Goal: Task Accomplishment & Management: Use online tool/utility

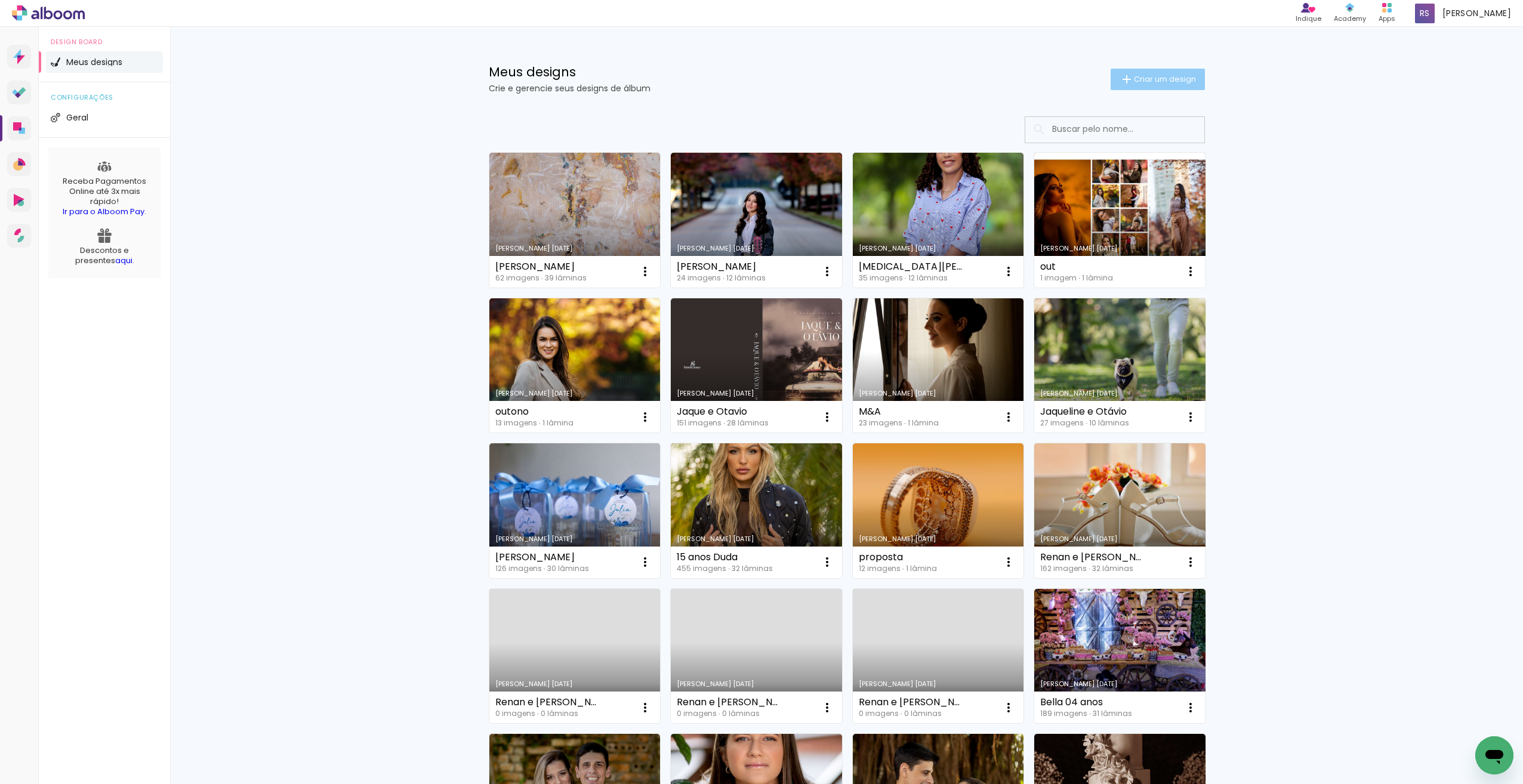
click at [1156, 77] on span "Criar um design" at bounding box center [1165, 79] width 62 height 8
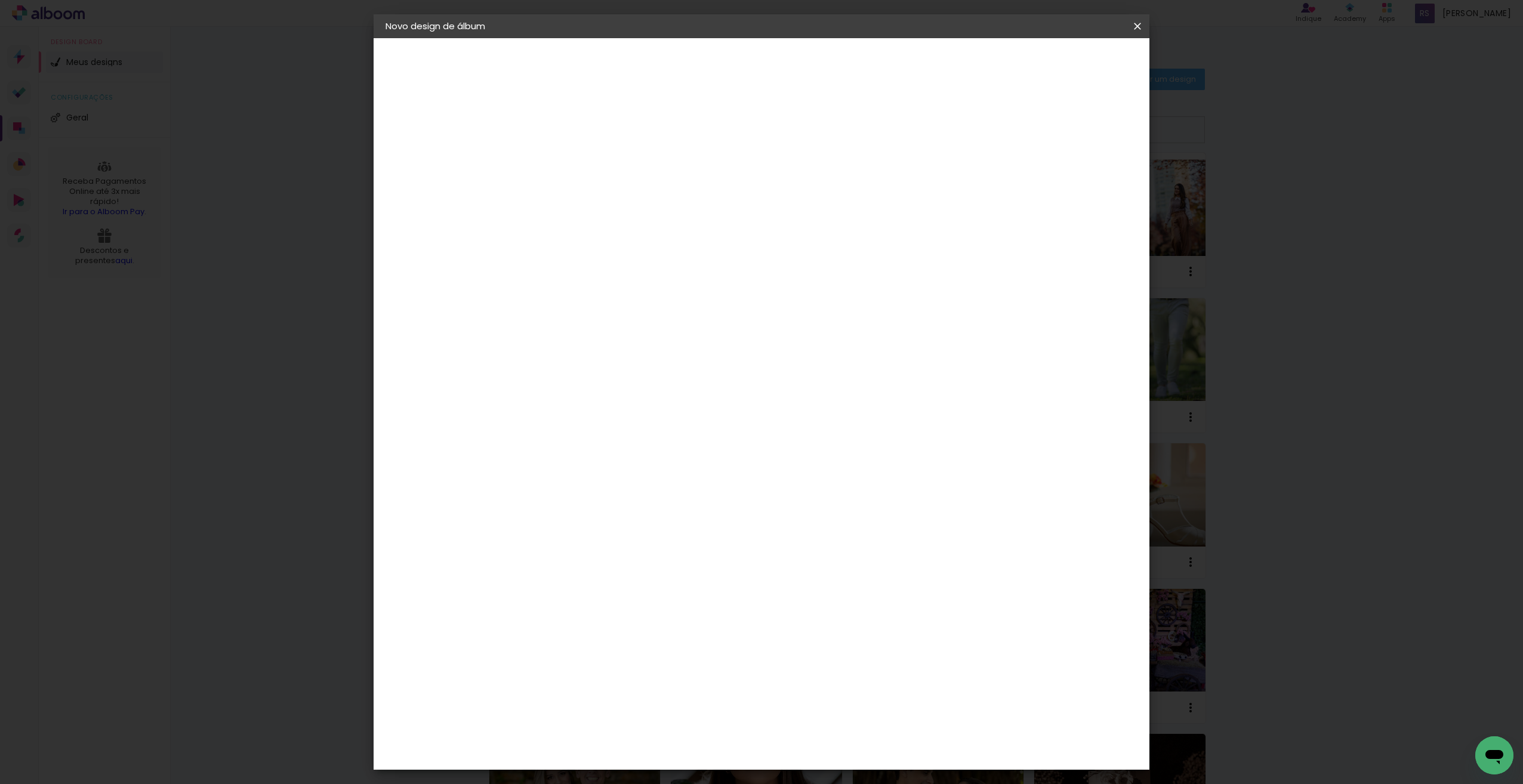
click at [581, 159] on input at bounding box center [581, 160] width 0 height 19
type input "[PERSON_NAME]"
click at [0, 0] on slot "Avançar" at bounding box center [0, 0] width 0 height 0
click at [618, 418] on div "Funbooks" at bounding box center [595, 422] width 45 height 9
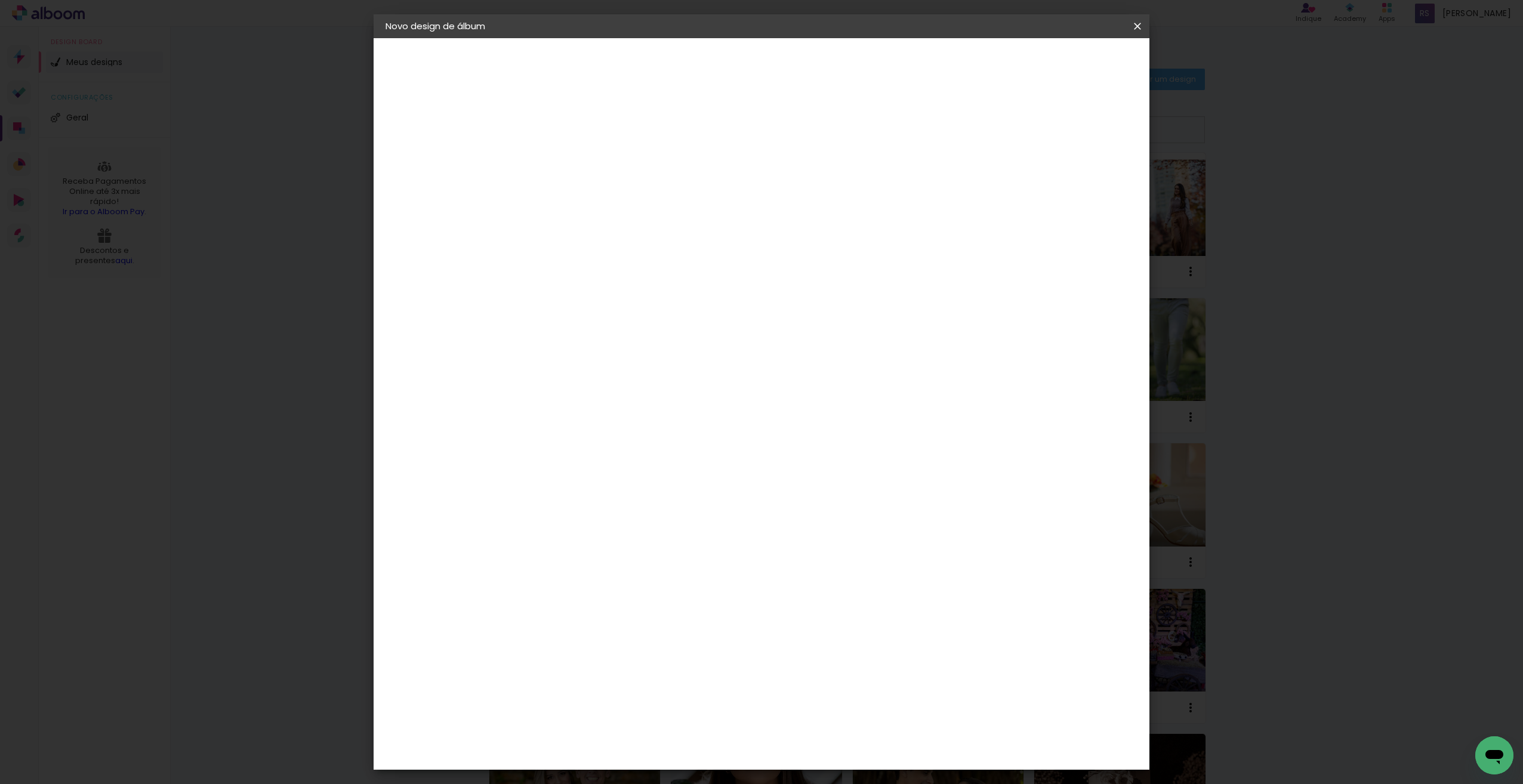
click at [0, 0] on slot "Avançar" at bounding box center [0, 0] width 0 height 0
click at [661, 313] on span "25 × 30" at bounding box center [634, 325] width 56 height 24
click at [0, 0] on slot "Avançar" at bounding box center [0, 0] width 0 height 0
click at [1063, 66] on span "Iniciar design" at bounding box center [1036, 64] width 54 height 9
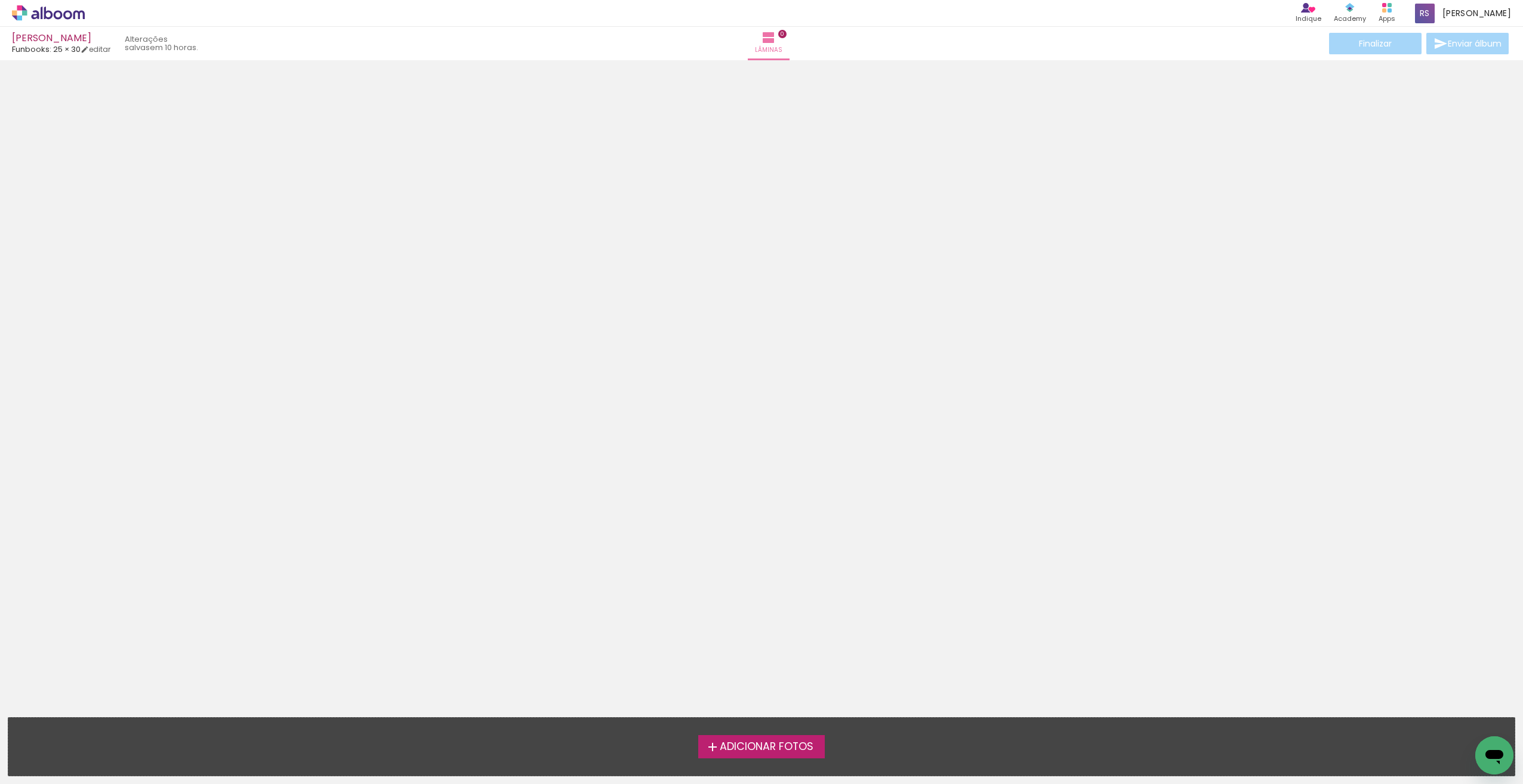
click at [746, 743] on span "Adicionar Fotos" at bounding box center [766, 747] width 94 height 11
click at [0, 0] on input "file" at bounding box center [0, 0] width 0 height 0
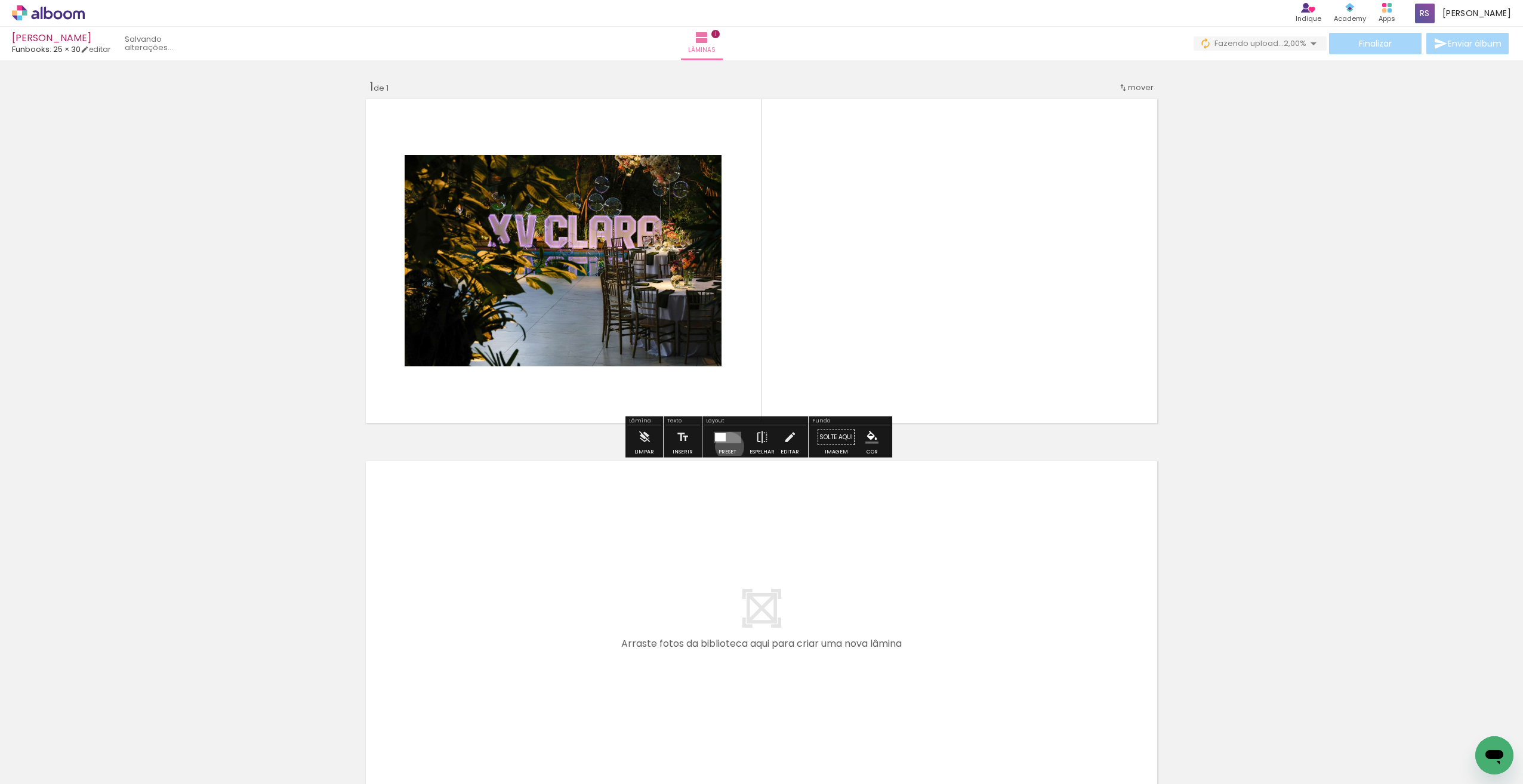
click at [0, 0] on div "Confirmar Cancelar" at bounding box center [0, 0] width 0 height 0
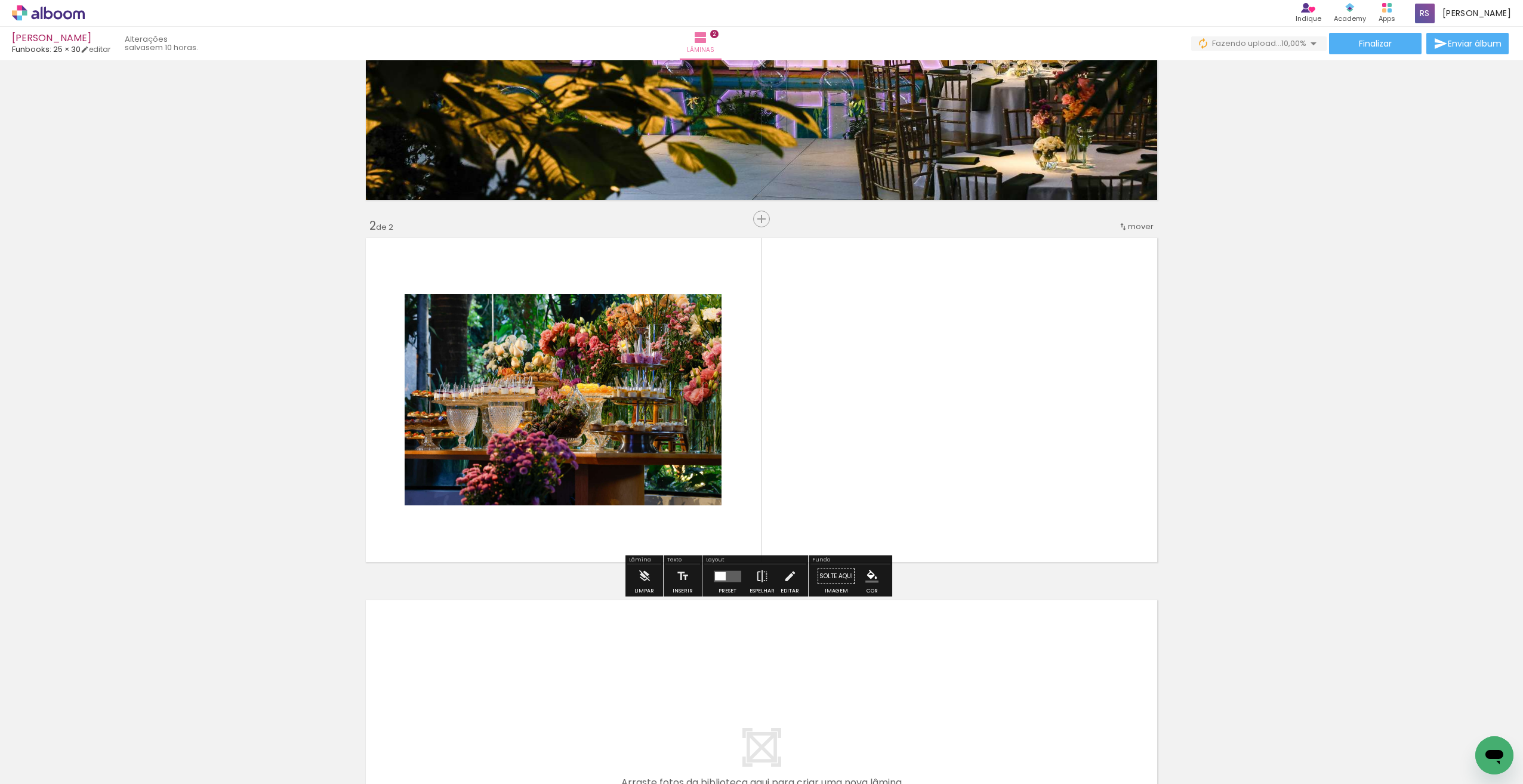
scroll to position [238, 0]
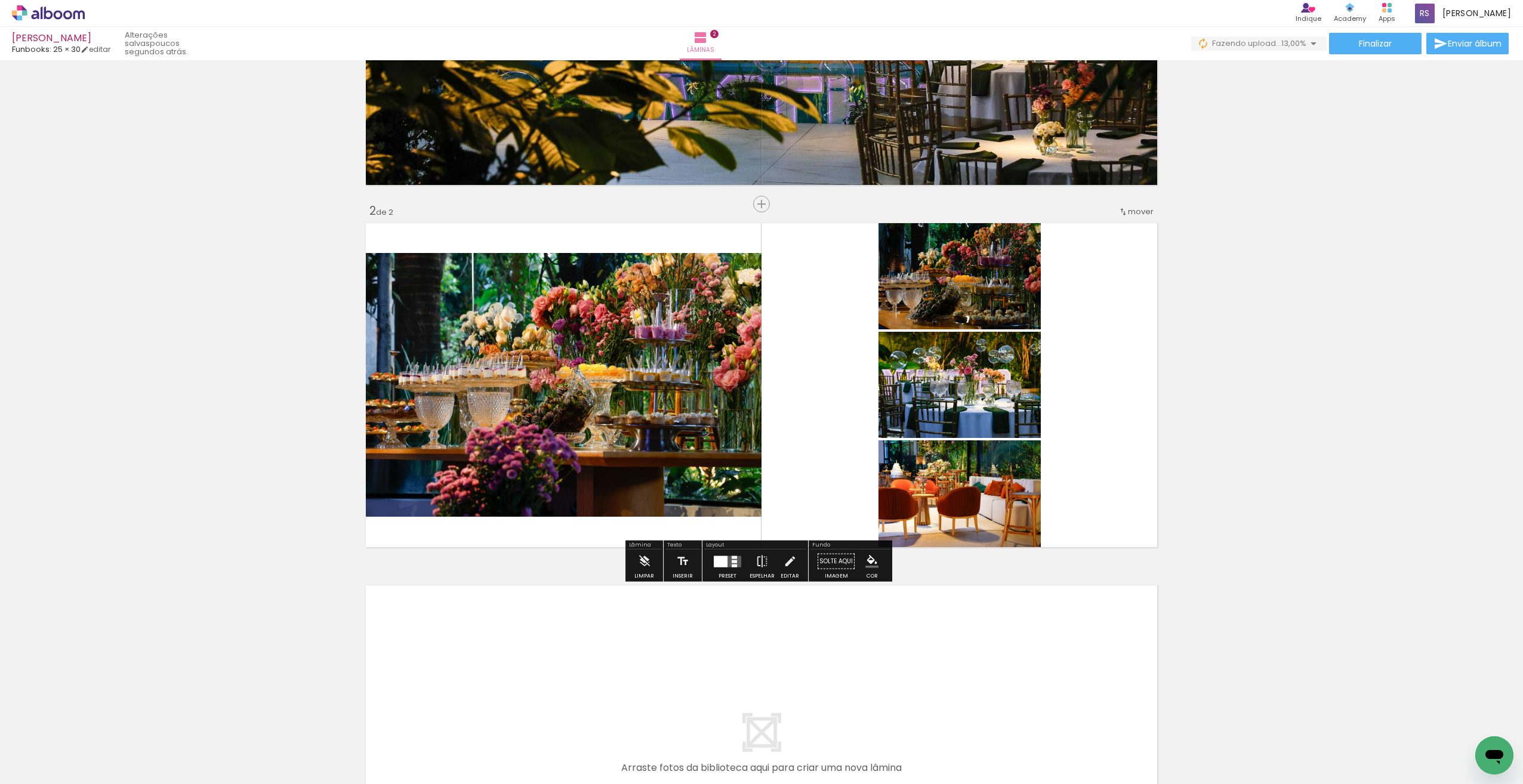
click at [0, 0] on div "Confirmar Cancelar" at bounding box center [0, 0] width 0 height 0
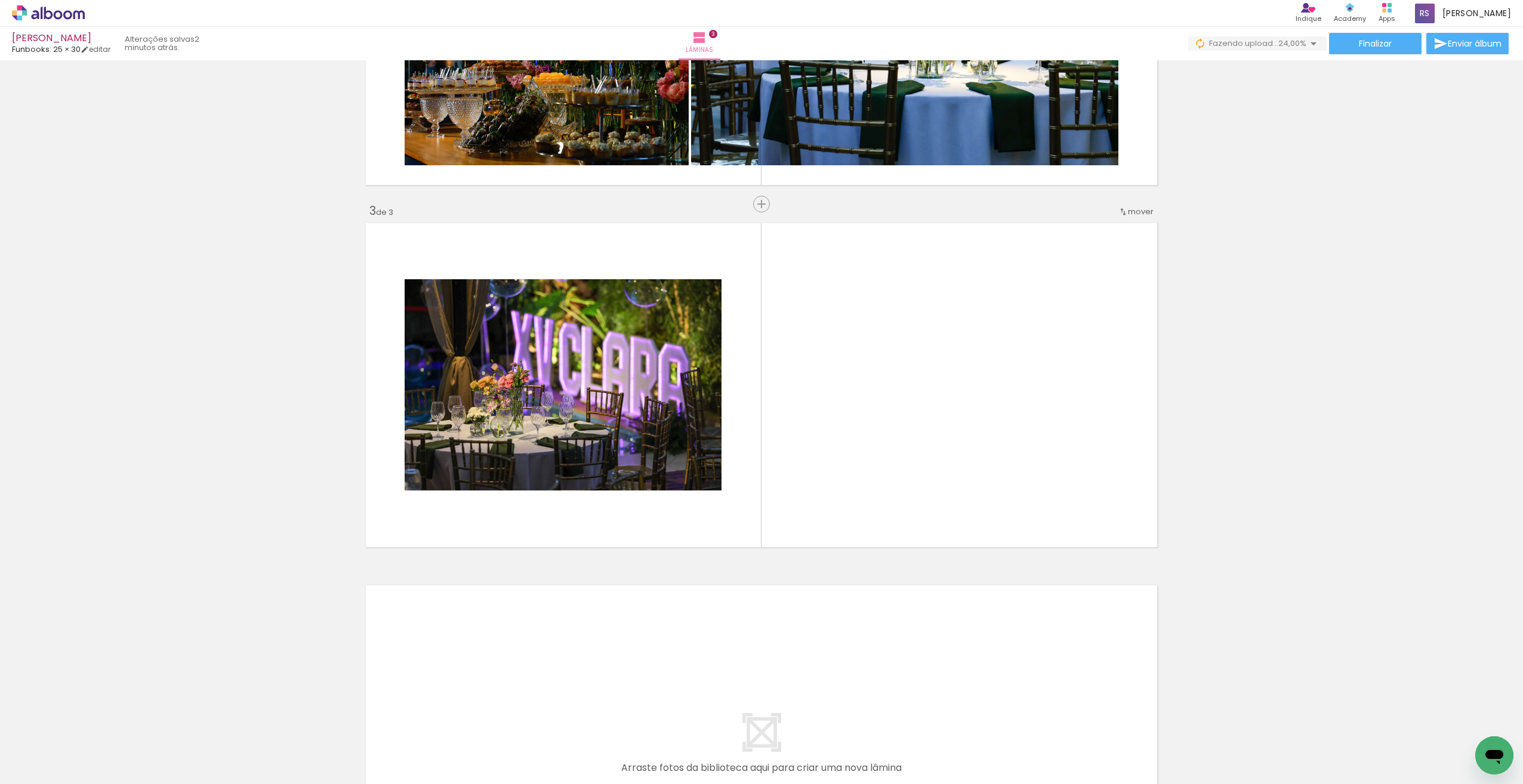
scroll to position [0, 3997]
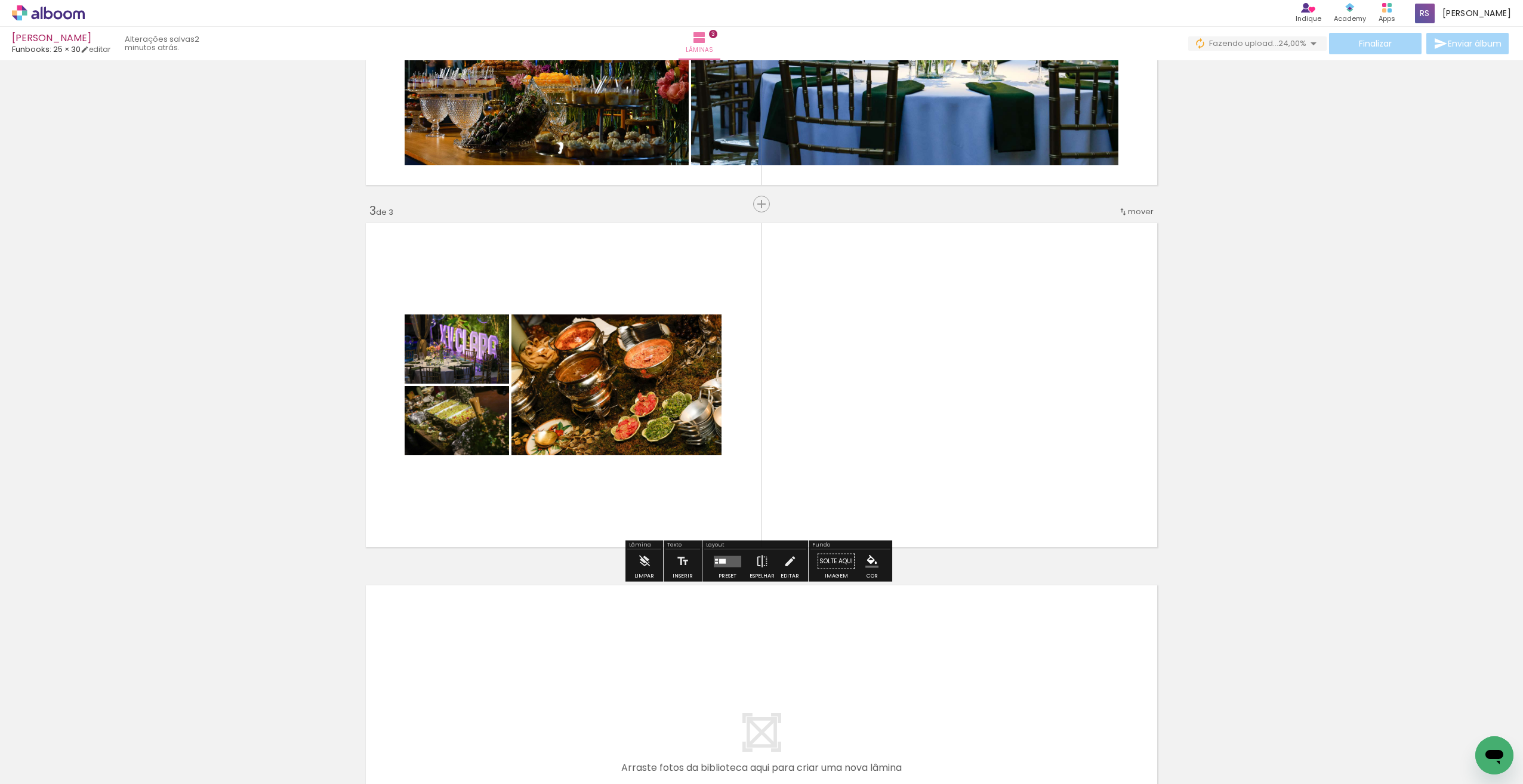
click at [0, 0] on div "Confirmar Cancelar" at bounding box center [0, 0] width 0 height 0
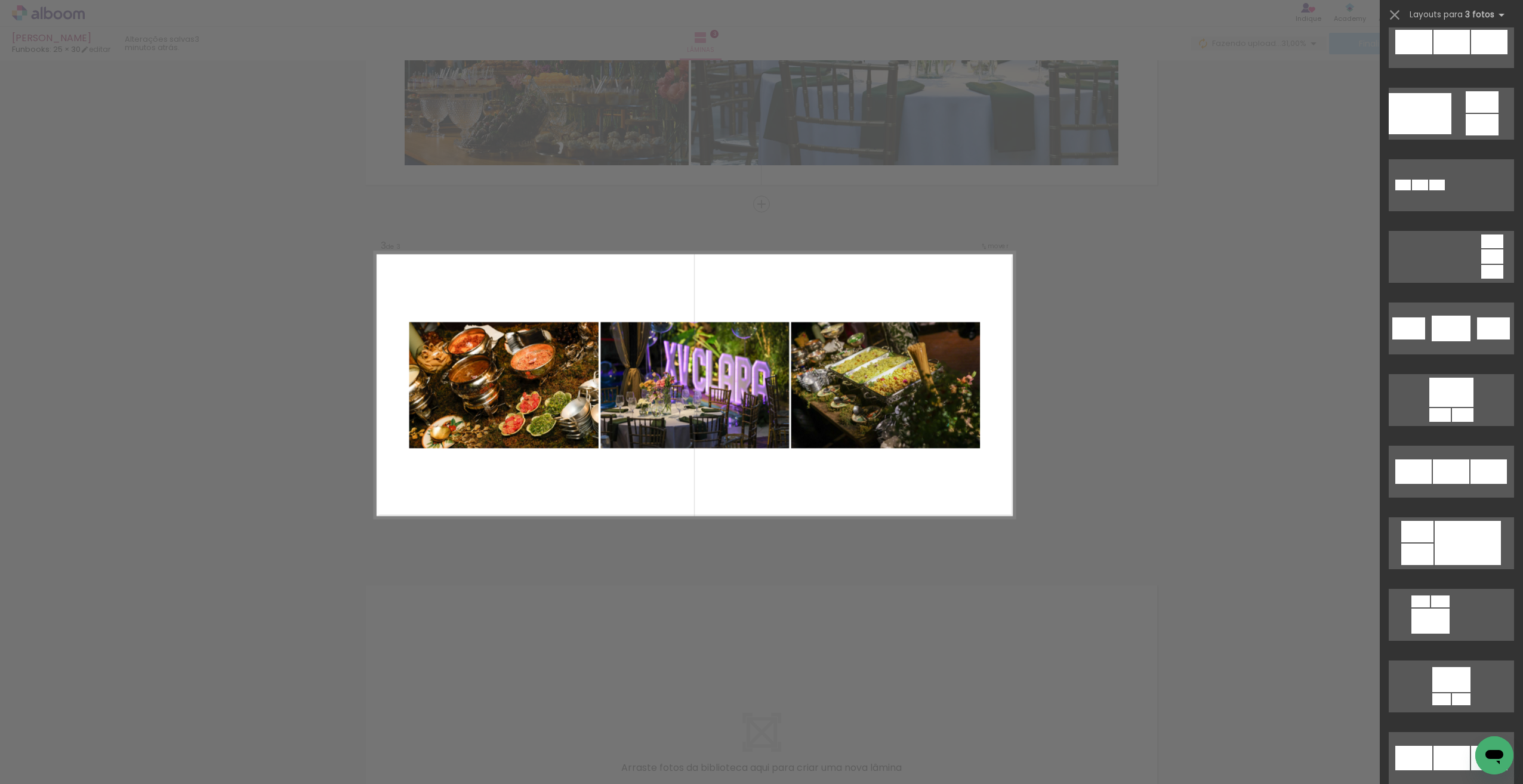
scroll to position [2593, 0]
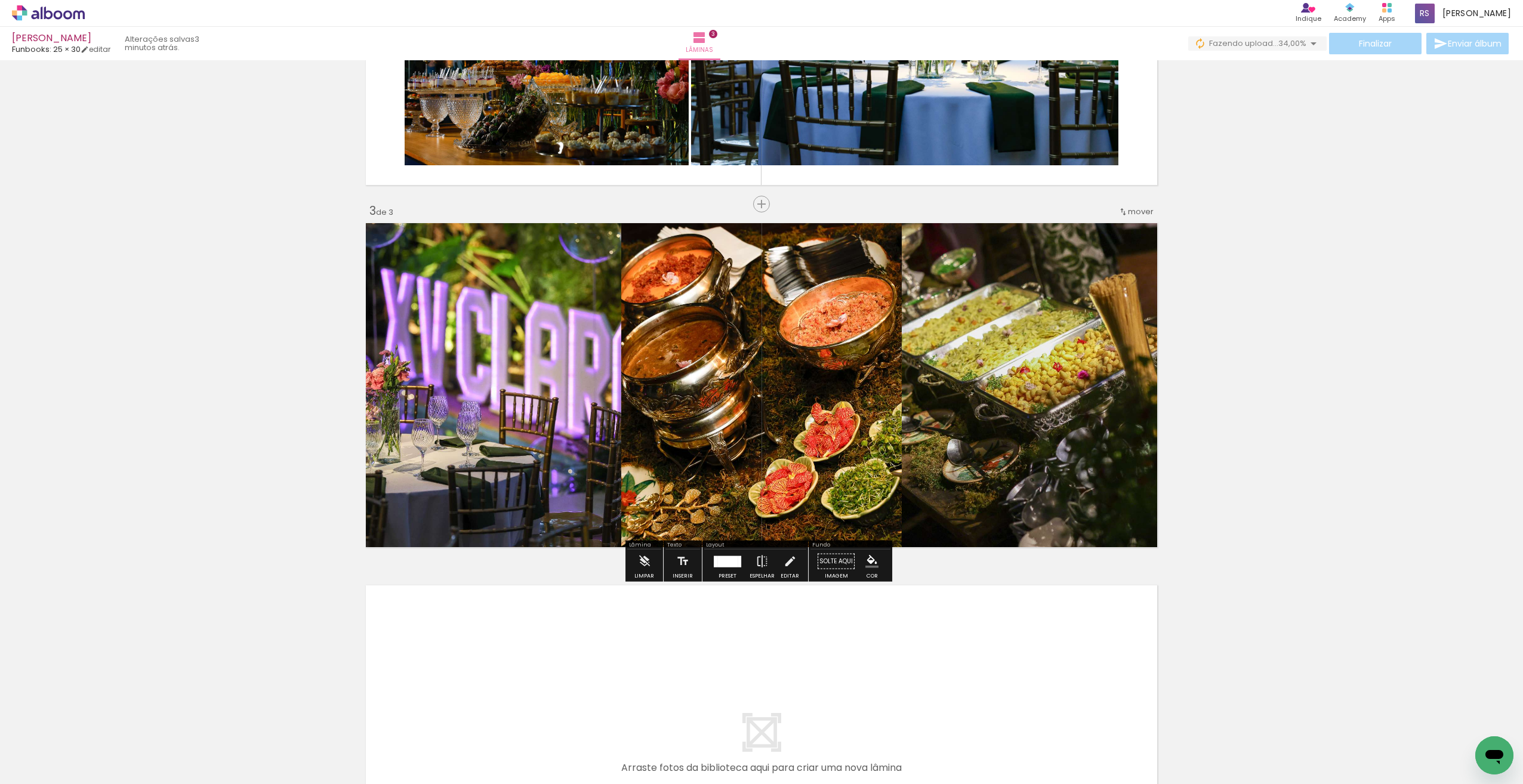
click at [0, 0] on div "Confirmar Cancelar" at bounding box center [0, 0] width 0 height 0
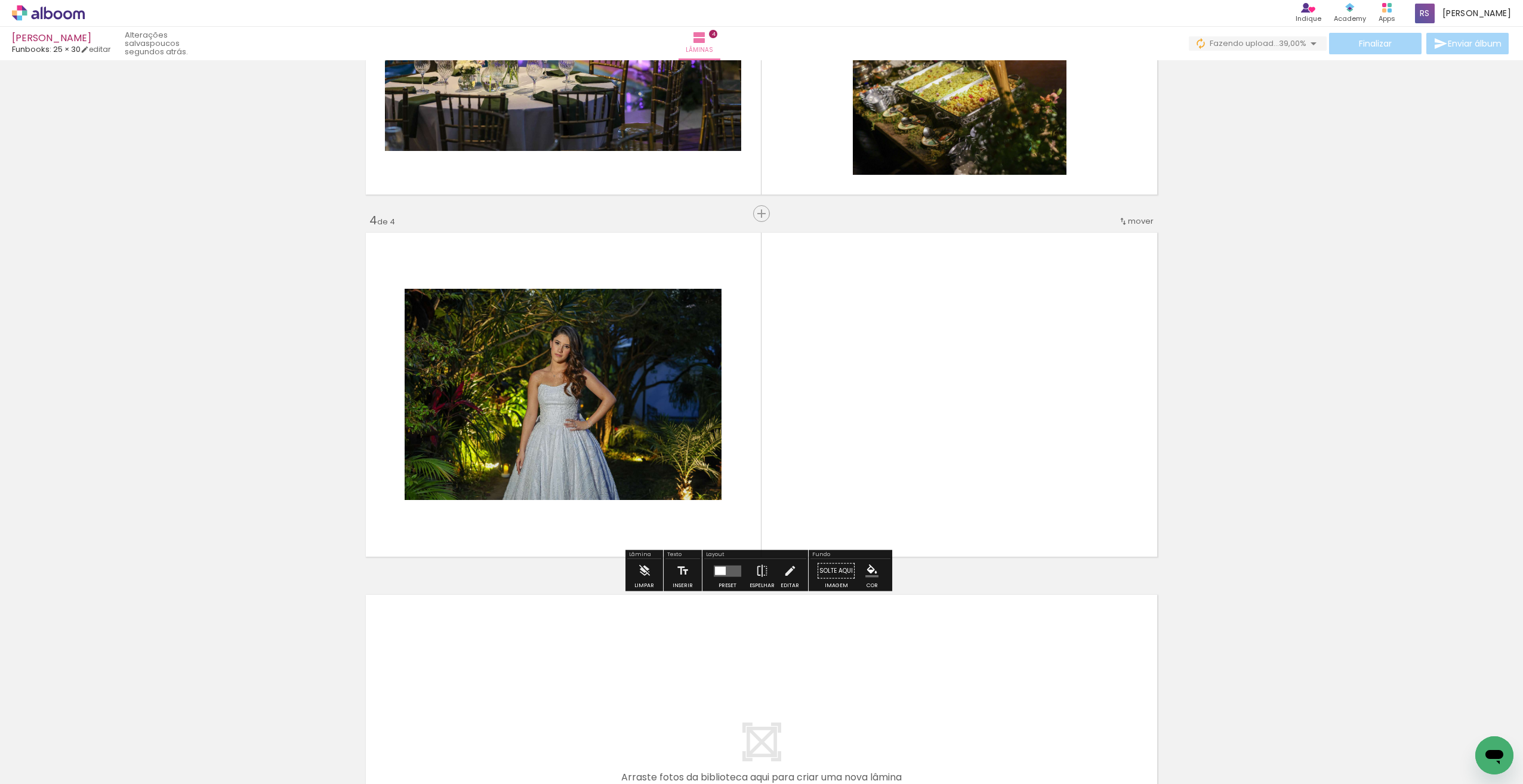
scroll to position [963, 0]
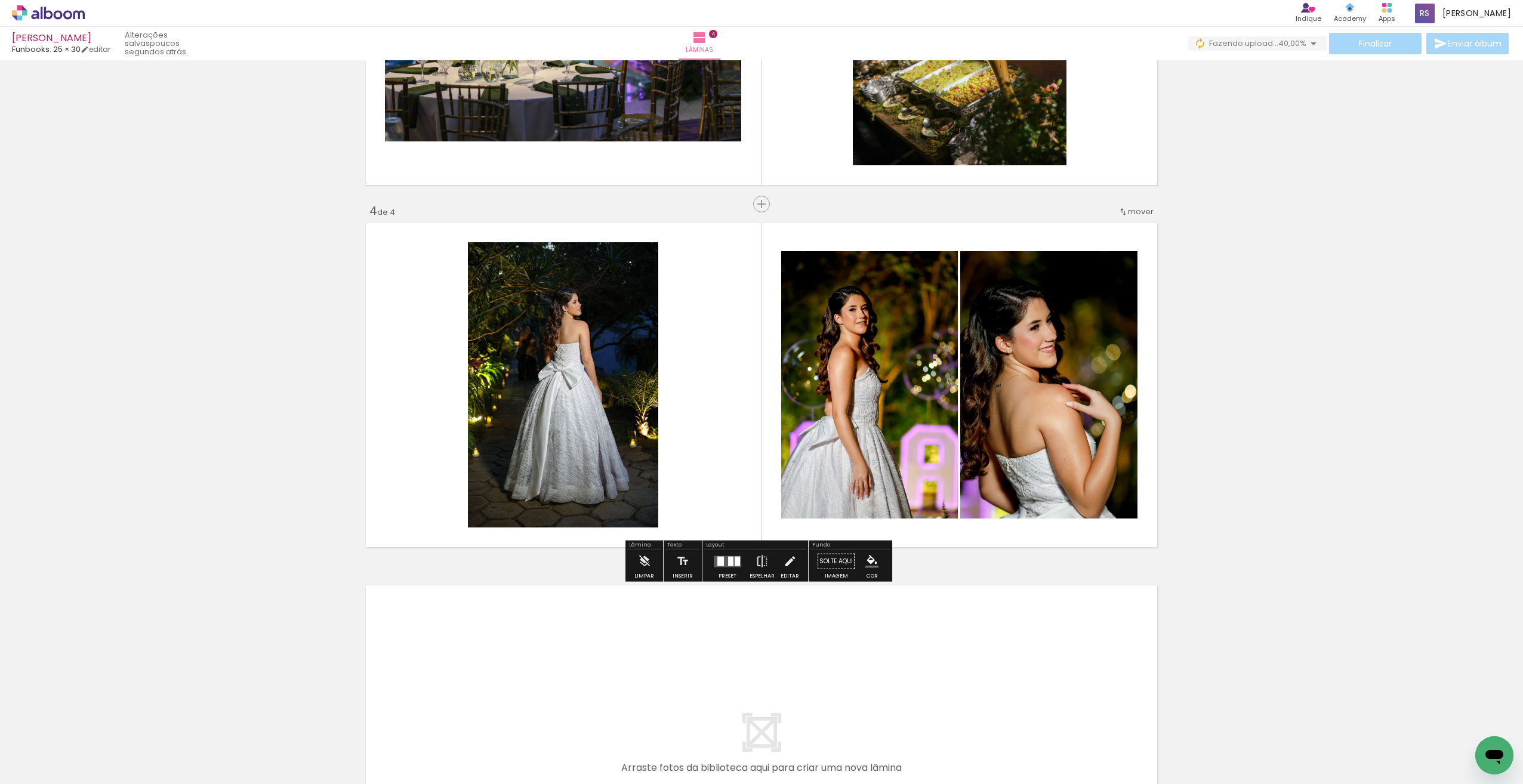
click at [0, 0] on div "Confirmar Cancelar" at bounding box center [0, 0] width 0 height 0
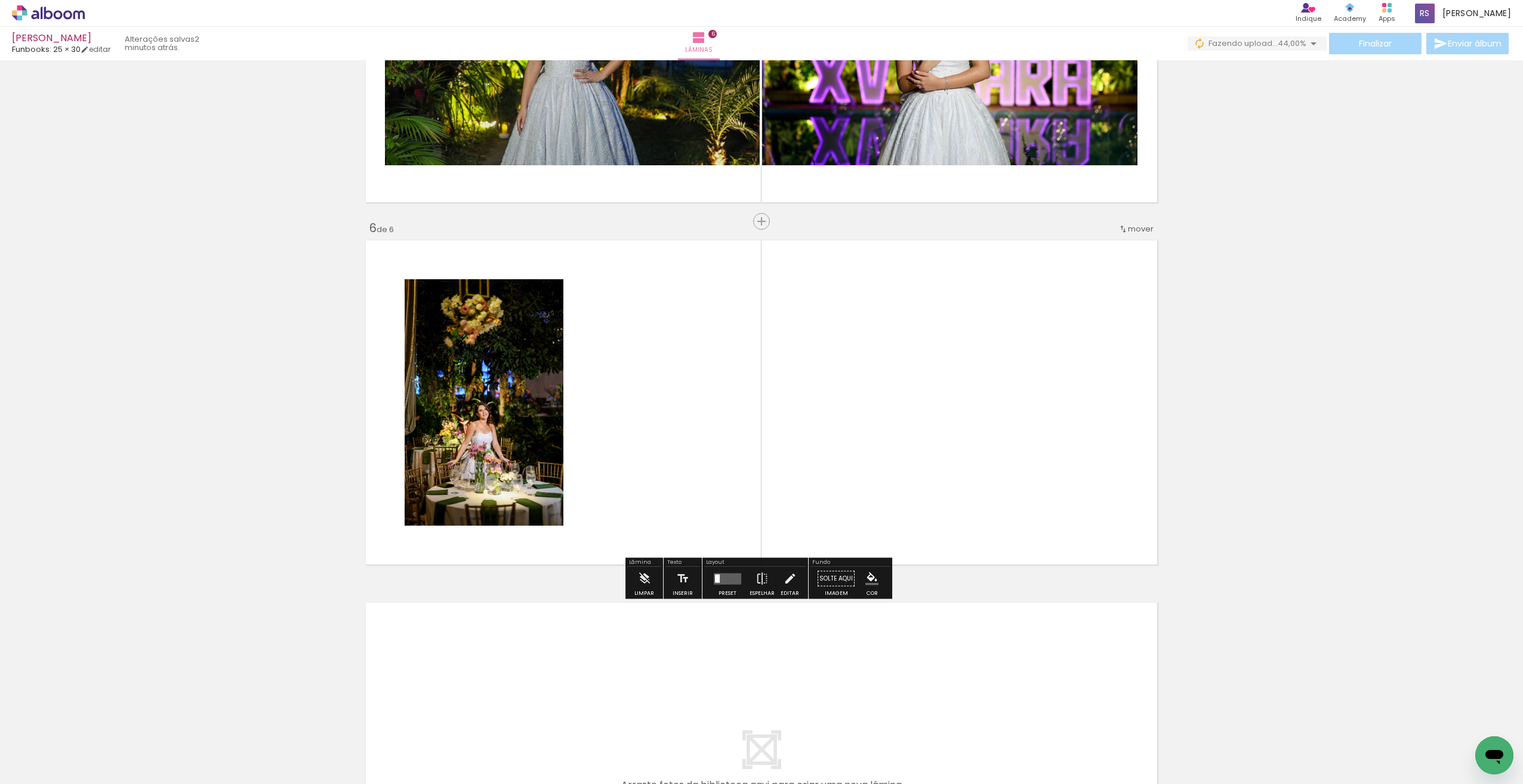
scroll to position [1687, 0]
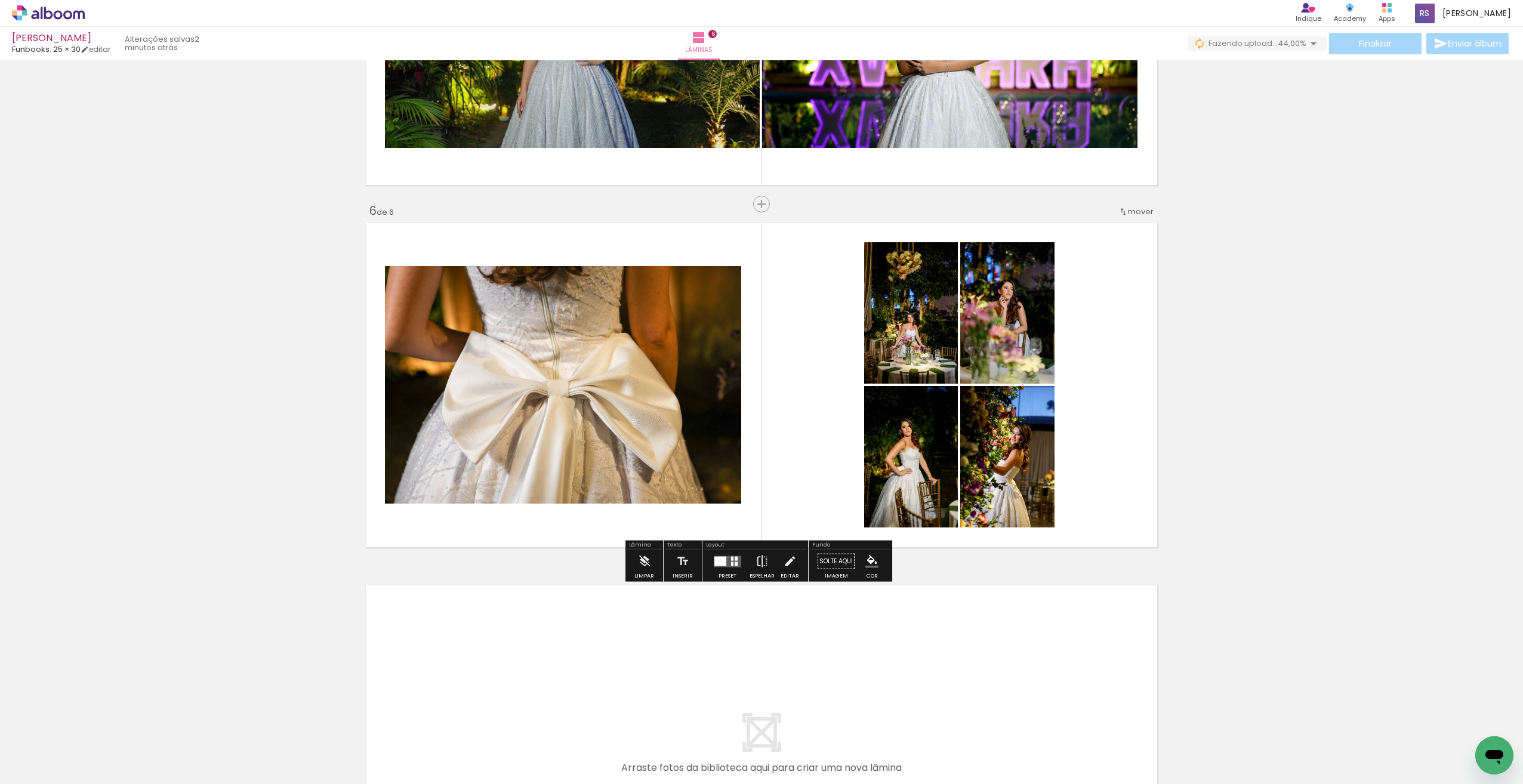
click at [0, 0] on div "Confirmar Cancelar" at bounding box center [0, 0] width 0 height 0
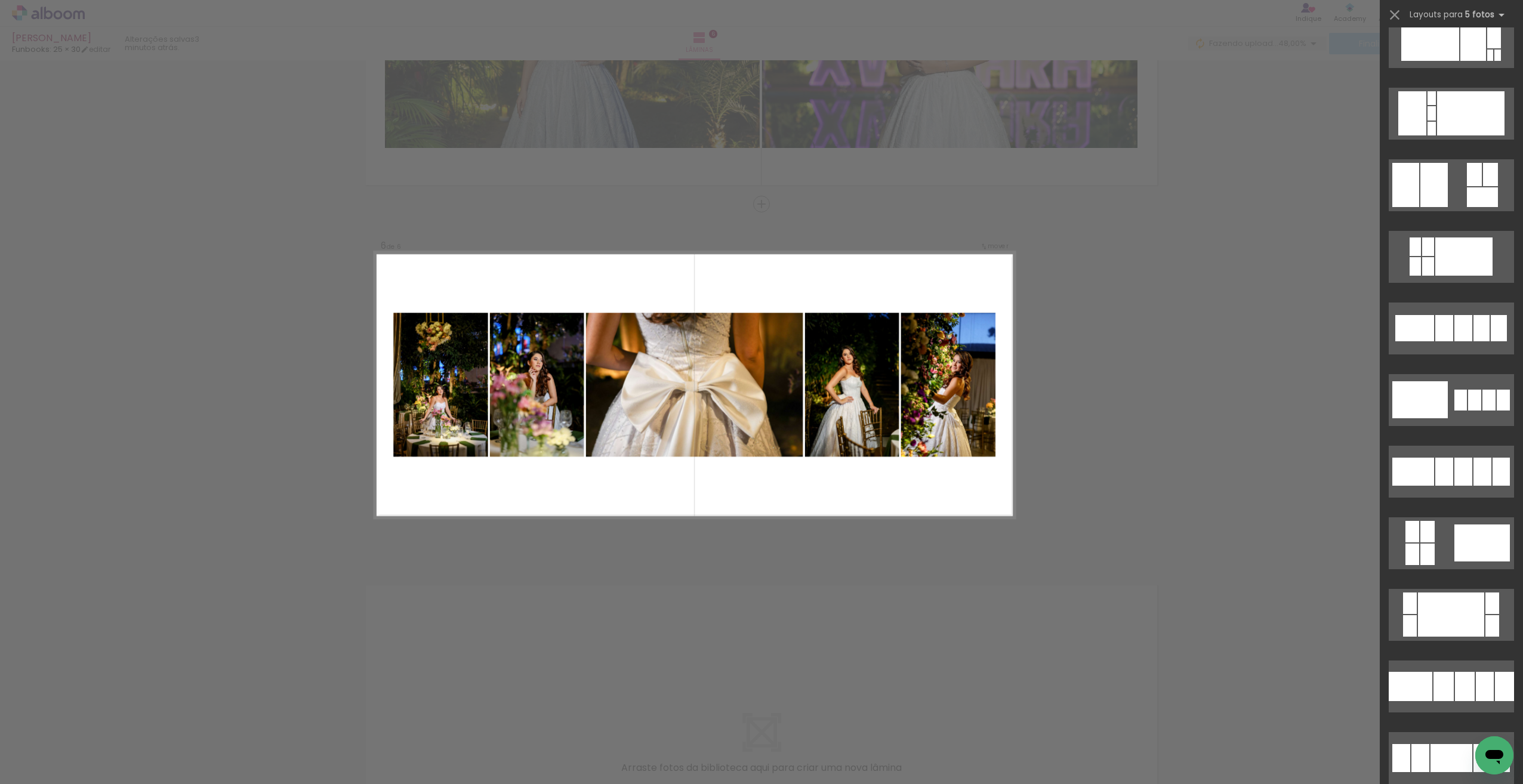
scroll to position [874, 0]
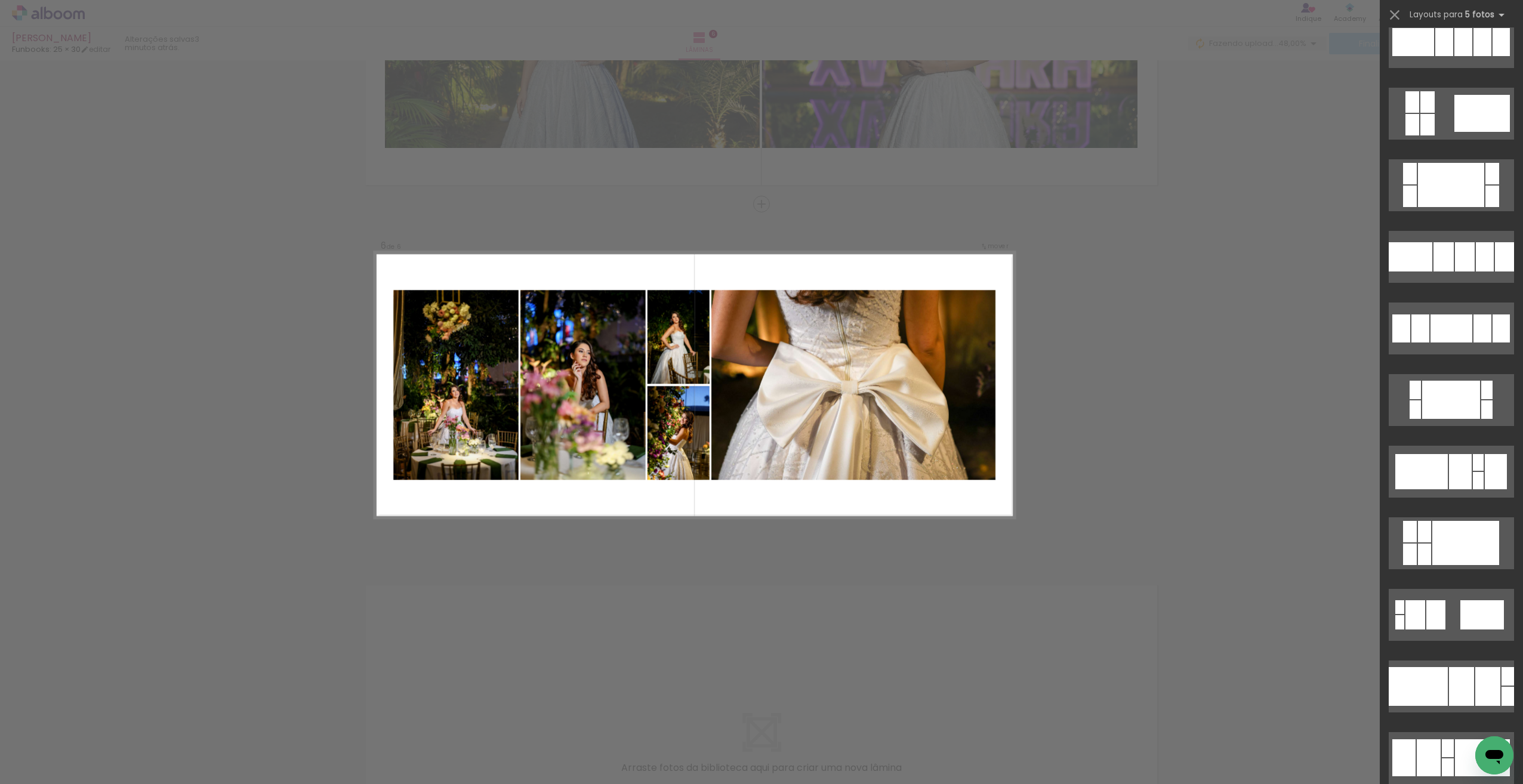
scroll to position [1304, 0]
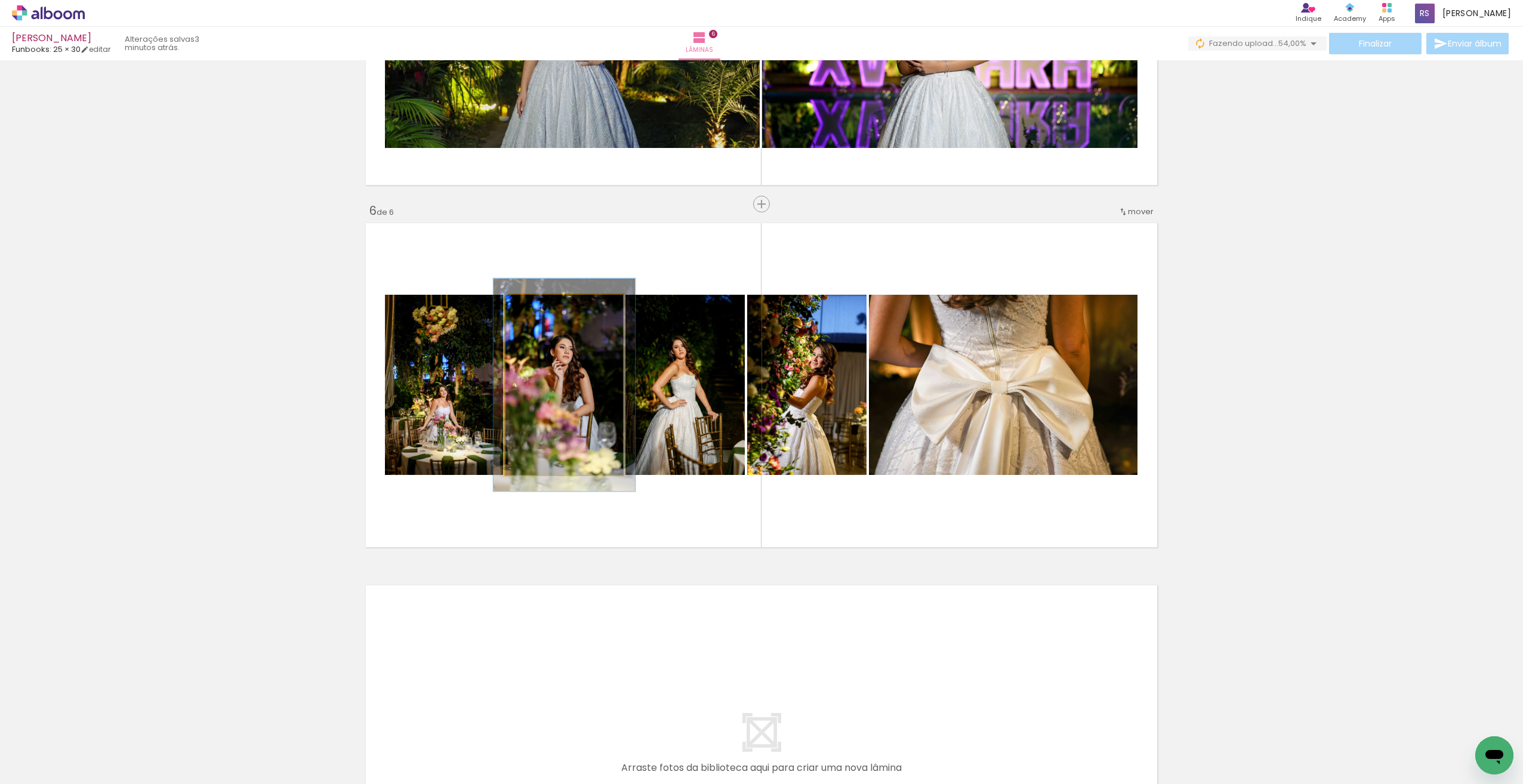
type paper-slider "118"
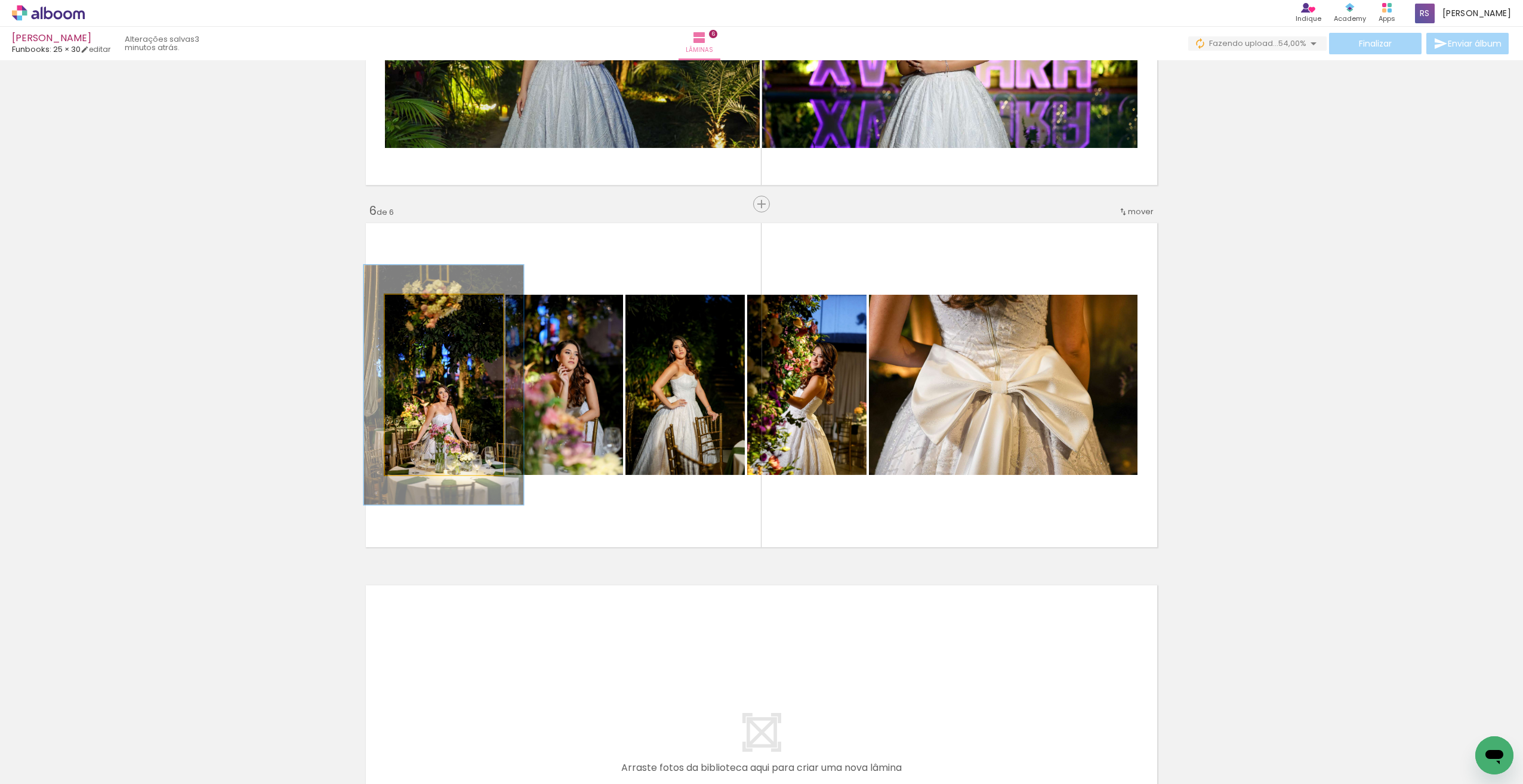
type paper-slider "133"
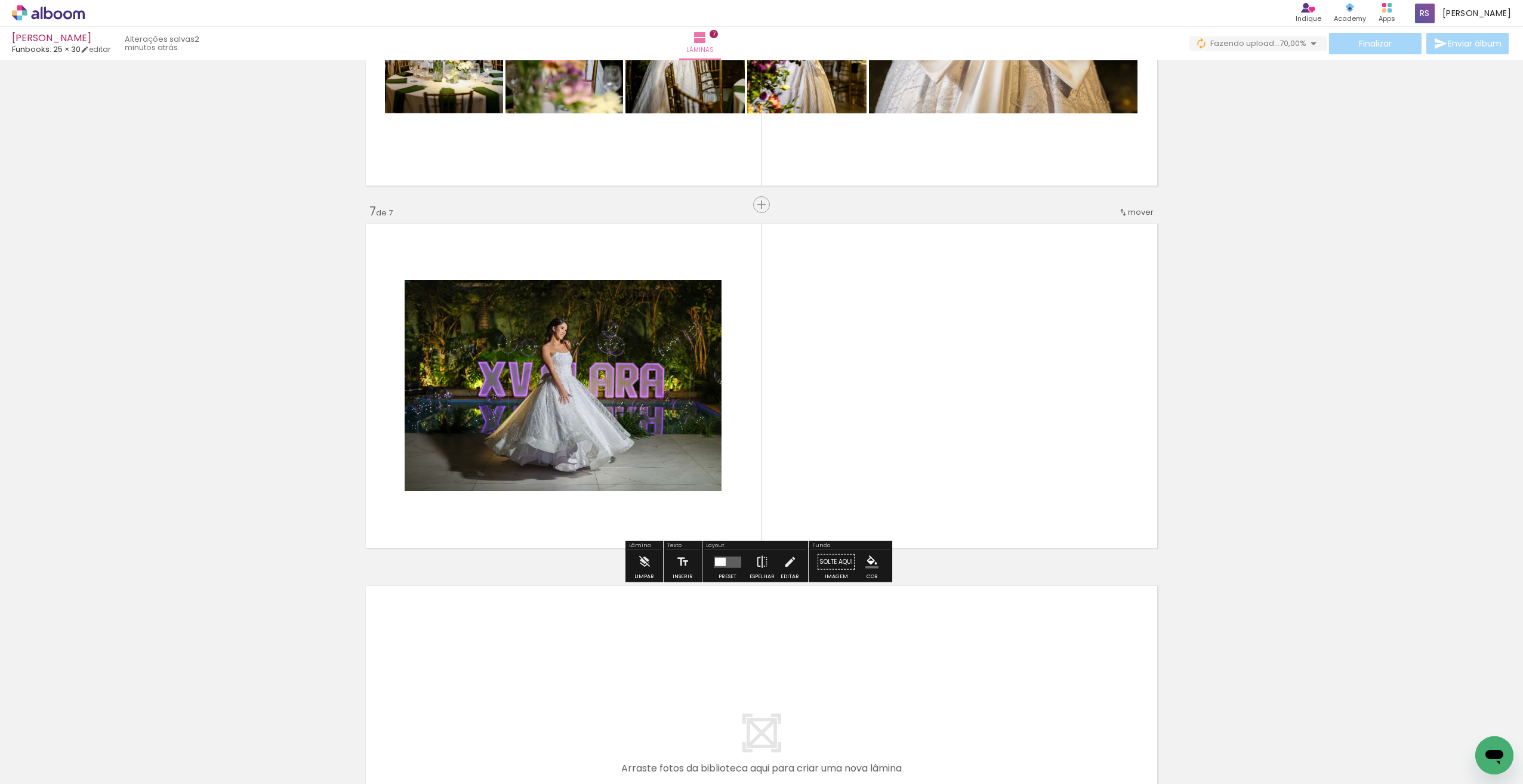
scroll to position [2050, 0]
click at [0, 0] on div "Confirmar Cancelar" at bounding box center [0, 0] width 0 height 0
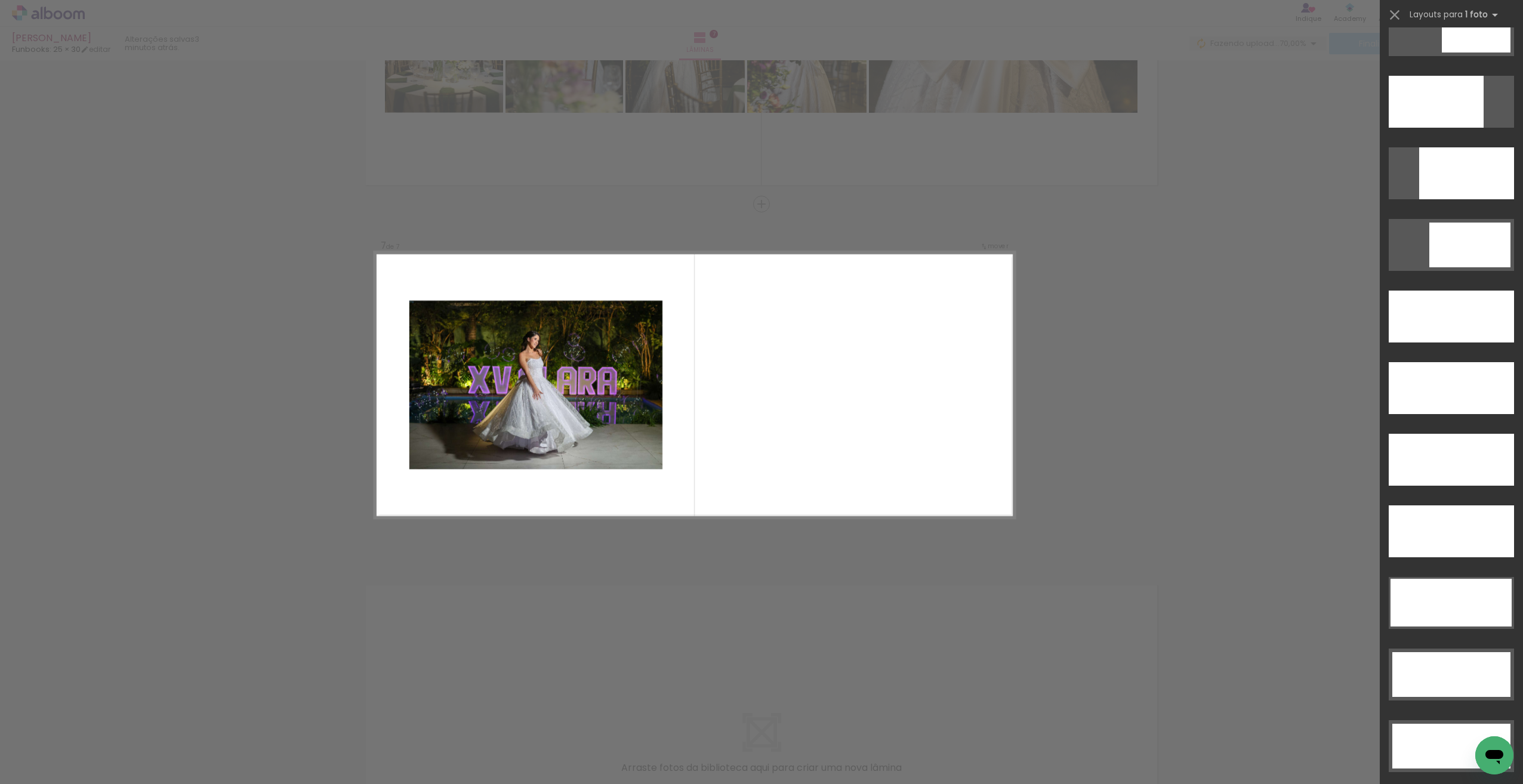
scroll to position [3312, 0]
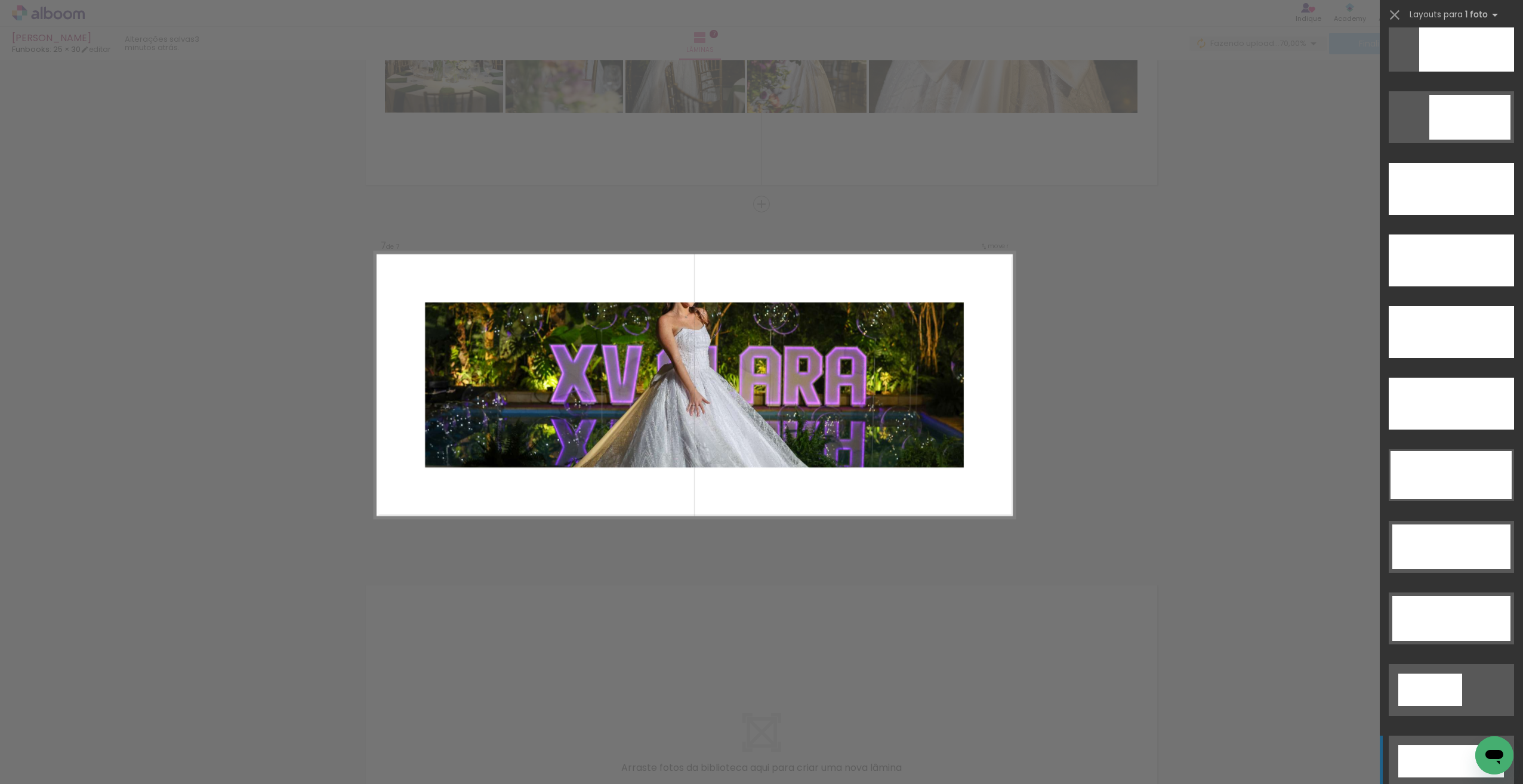
click at [1437, 706] on div at bounding box center [1430, 690] width 64 height 32
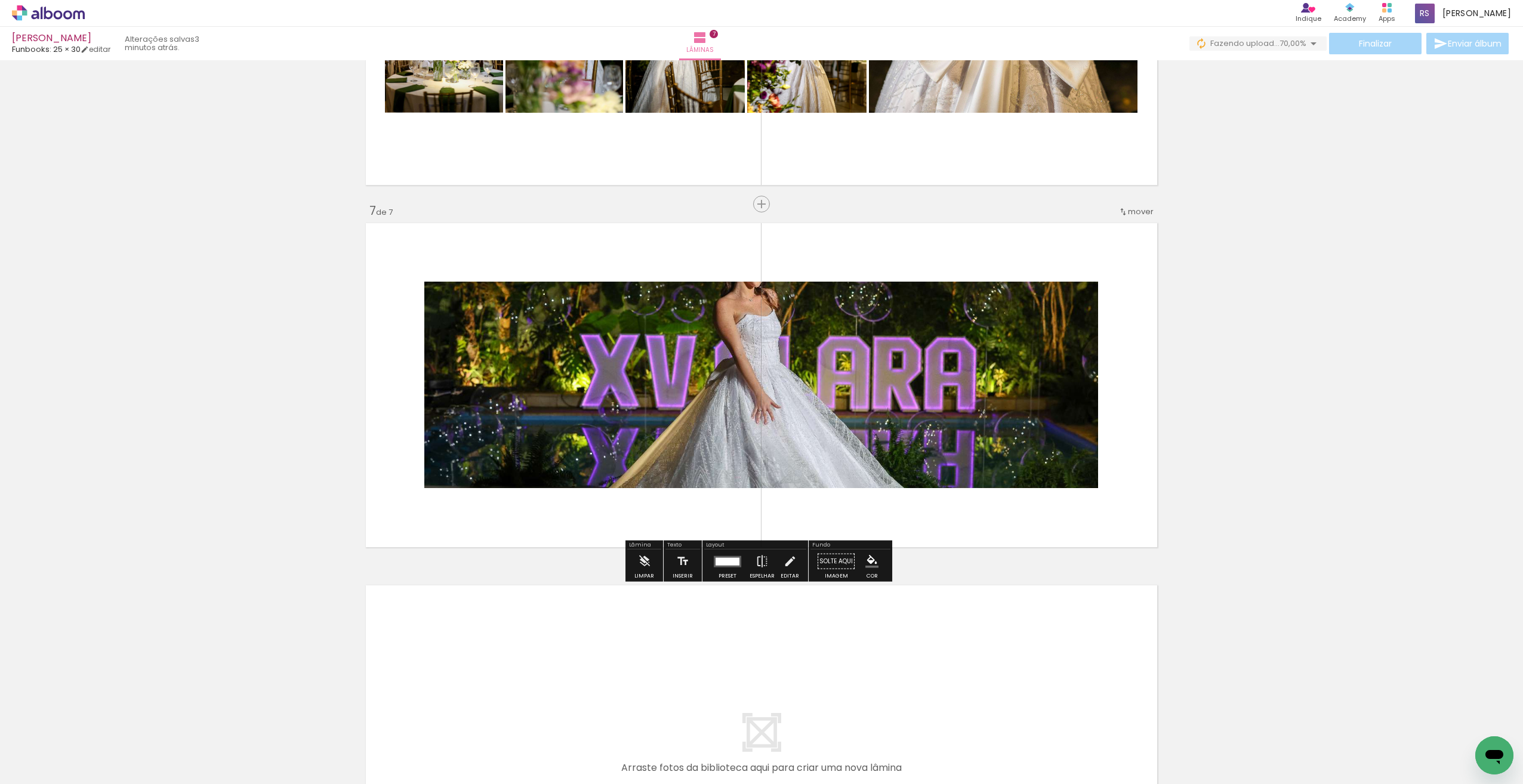
click at [0, 0] on div "Confirmar Cancelar" at bounding box center [0, 0] width 0 height 0
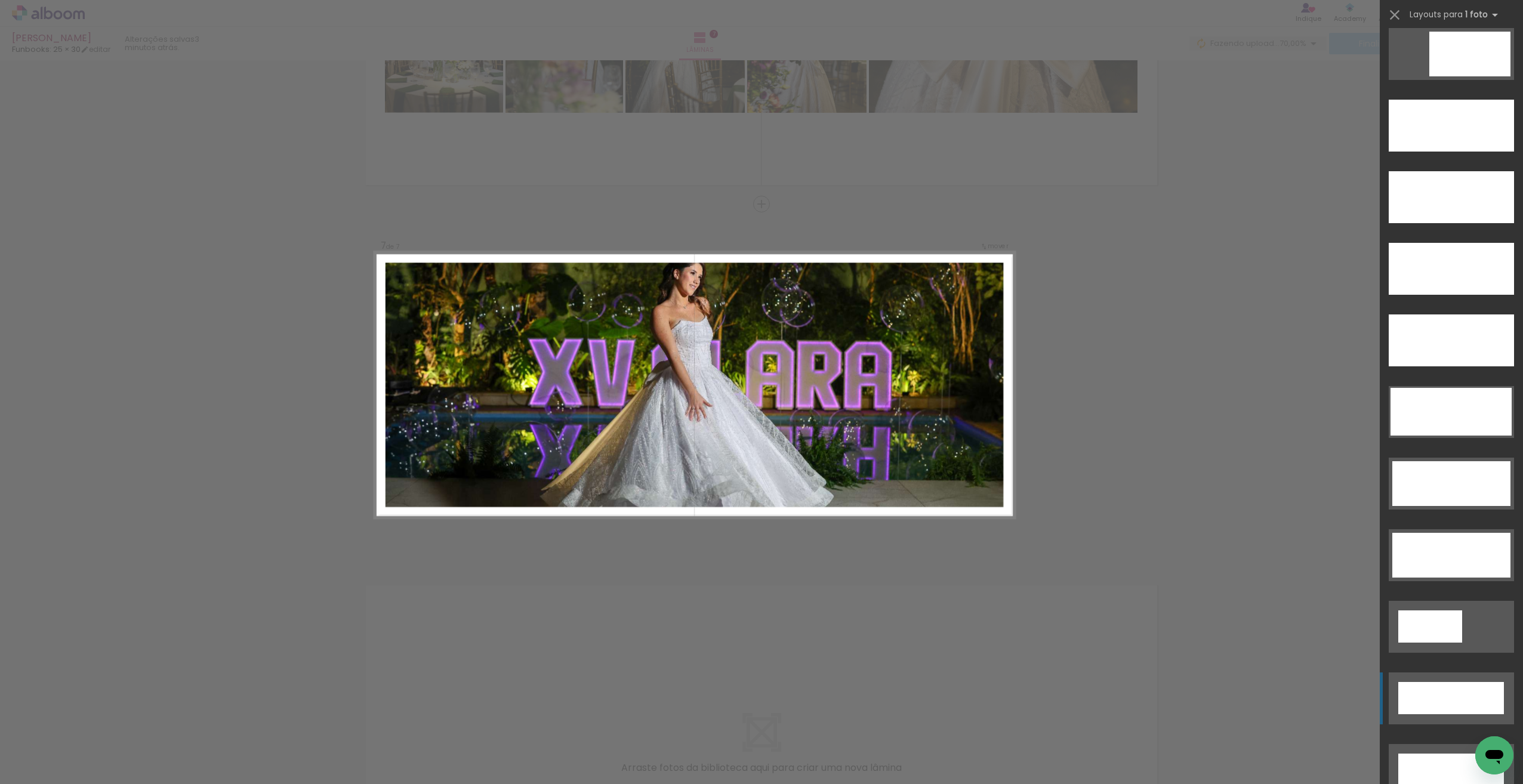
scroll to position [3374, 0]
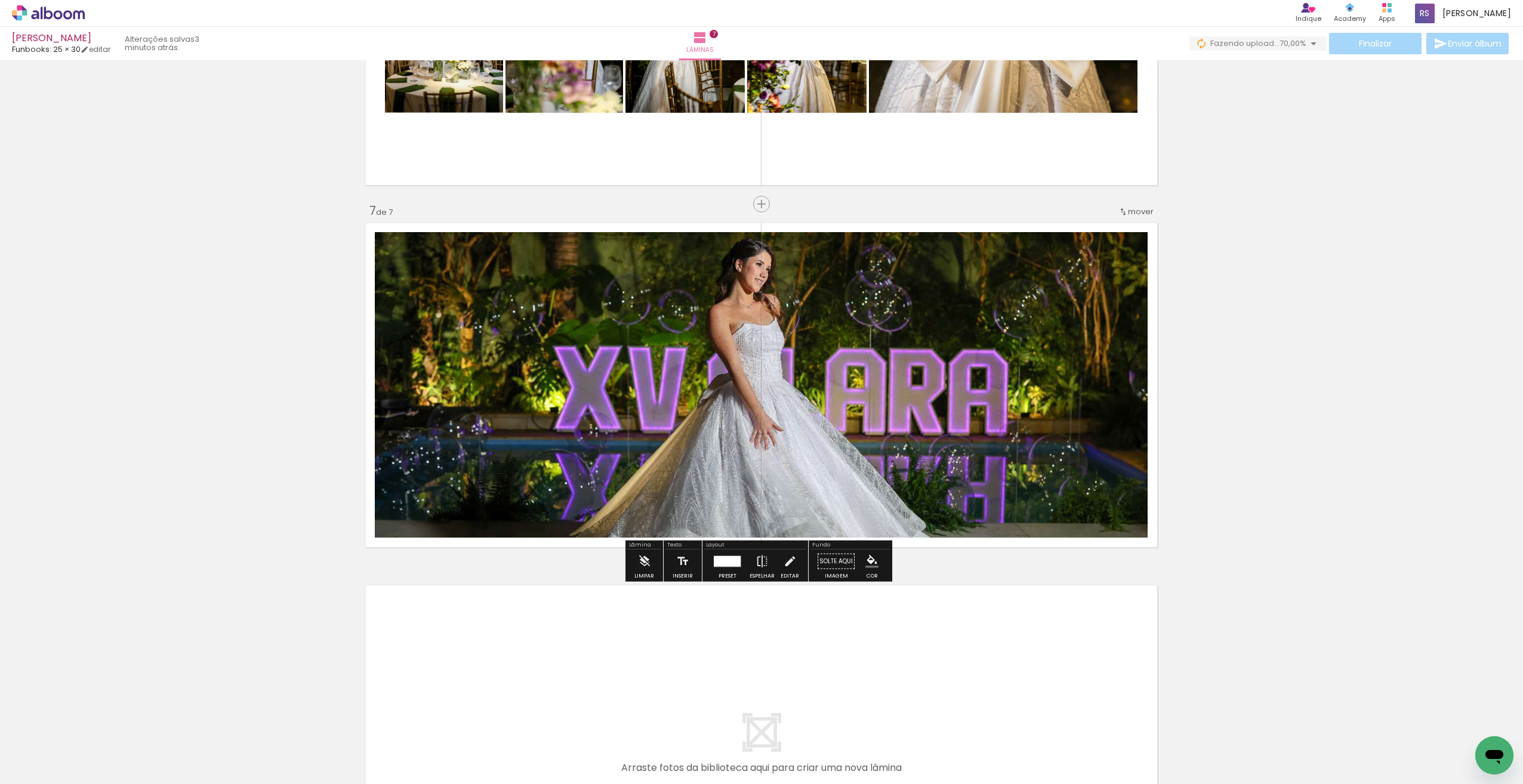
click at [0, 0] on div "Confirmar Cancelar" at bounding box center [0, 0] width 0 height 0
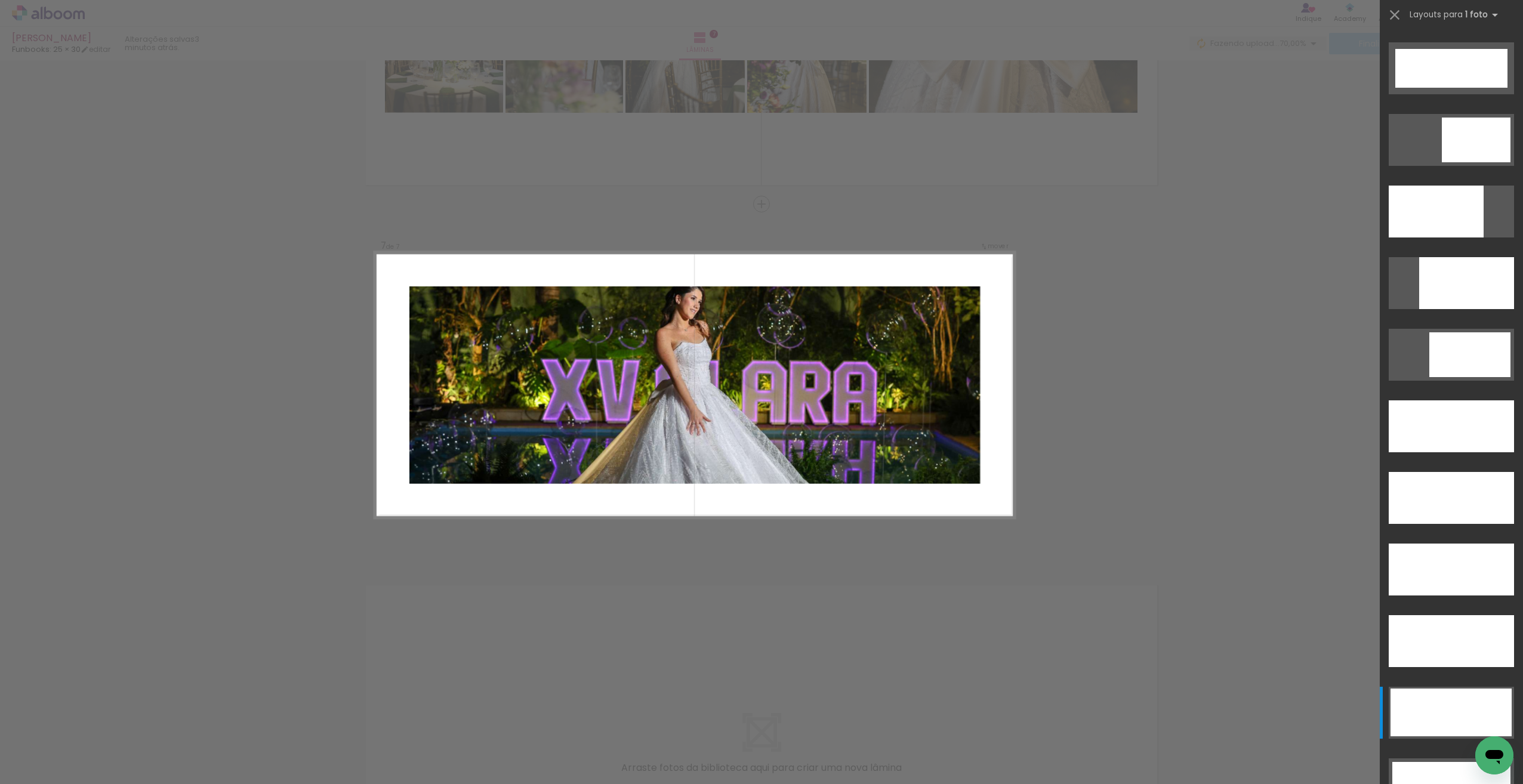
scroll to position [3065, 0]
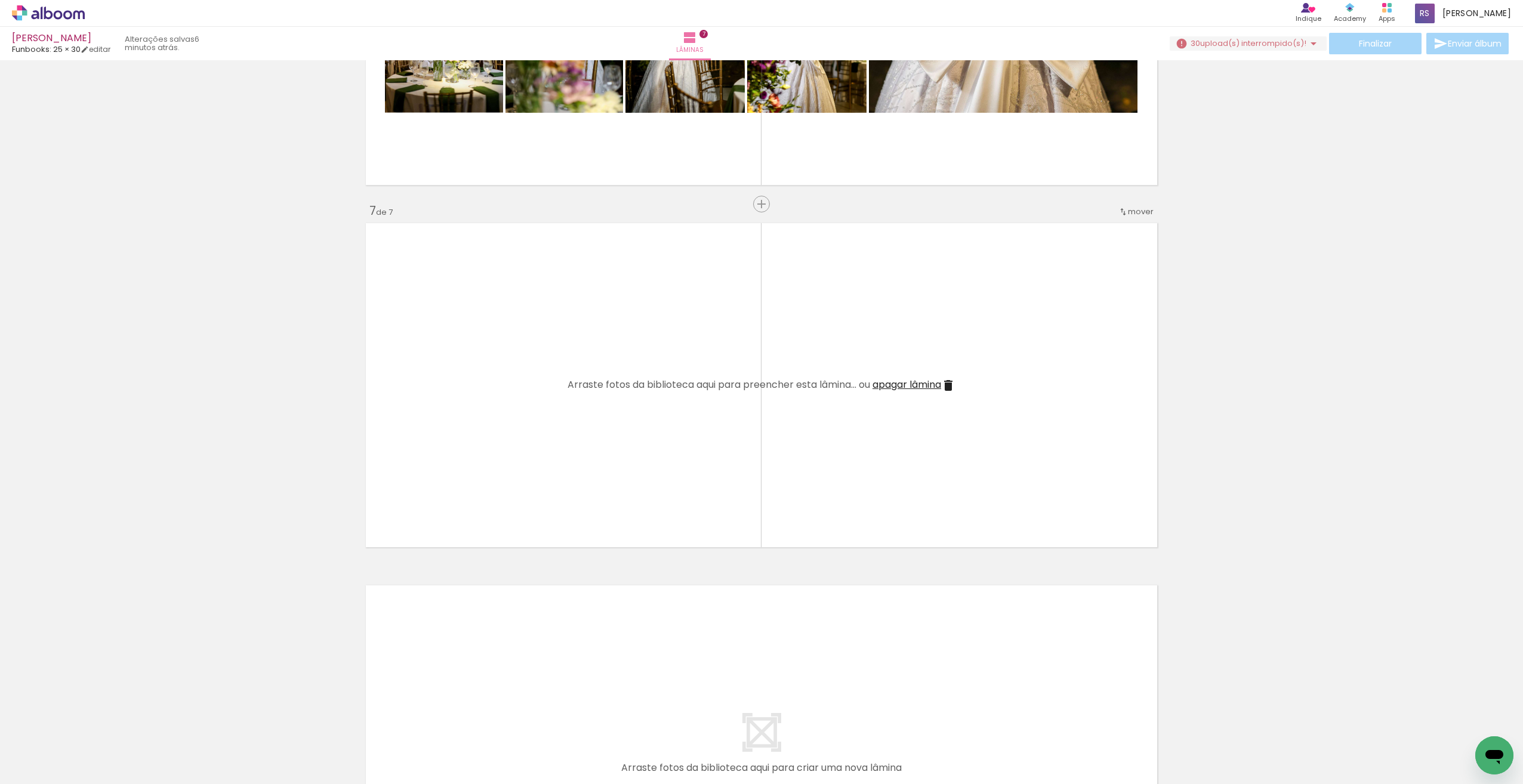
click at [41, 765] on span "Adicionar Fotos" at bounding box center [42, 768] width 36 height 13
click at [0, 0] on input "file" at bounding box center [0, 0] width 0 height 0
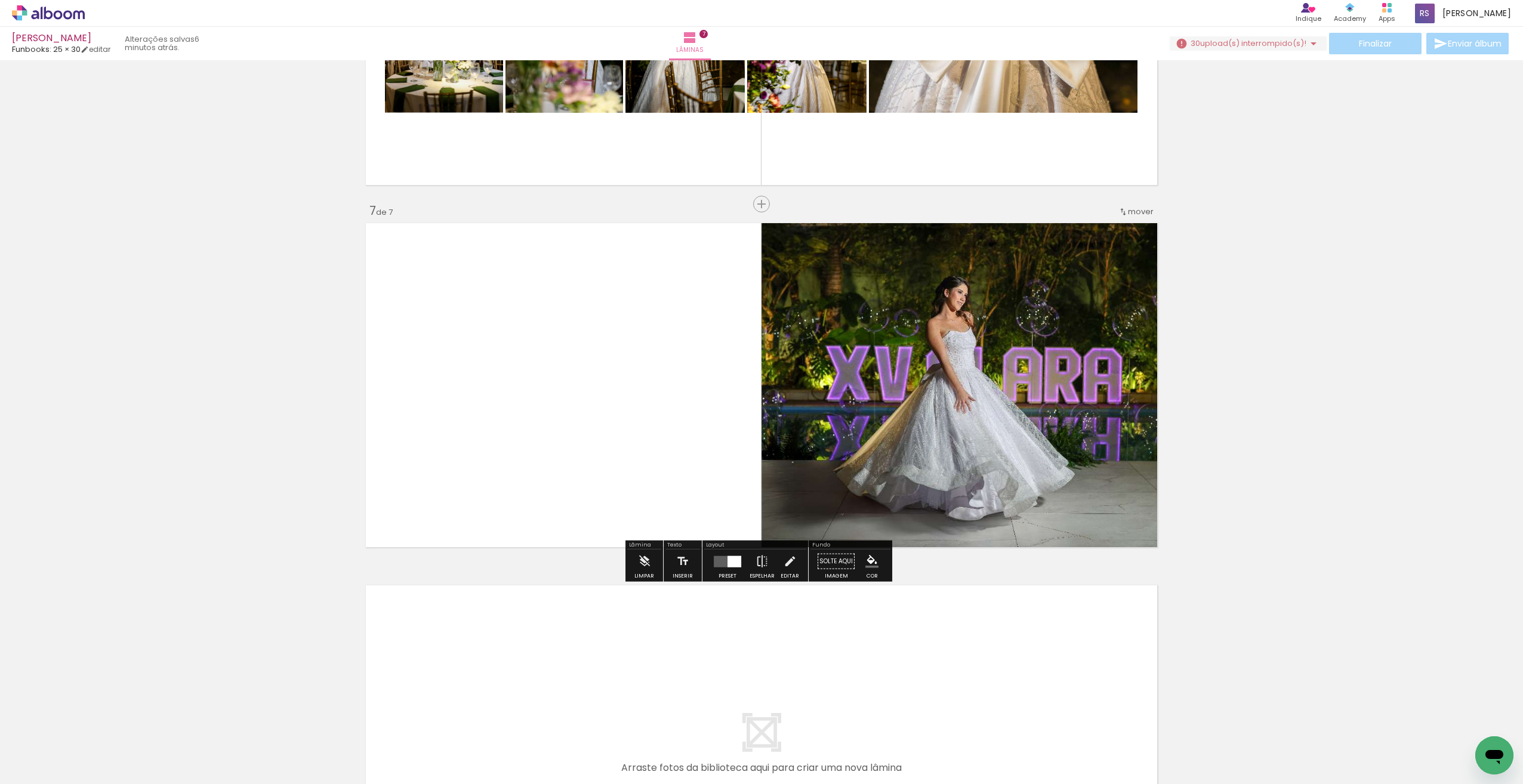
click at [0, 0] on div "Confirmar Cancelar" at bounding box center [0, 0] width 0 height 0
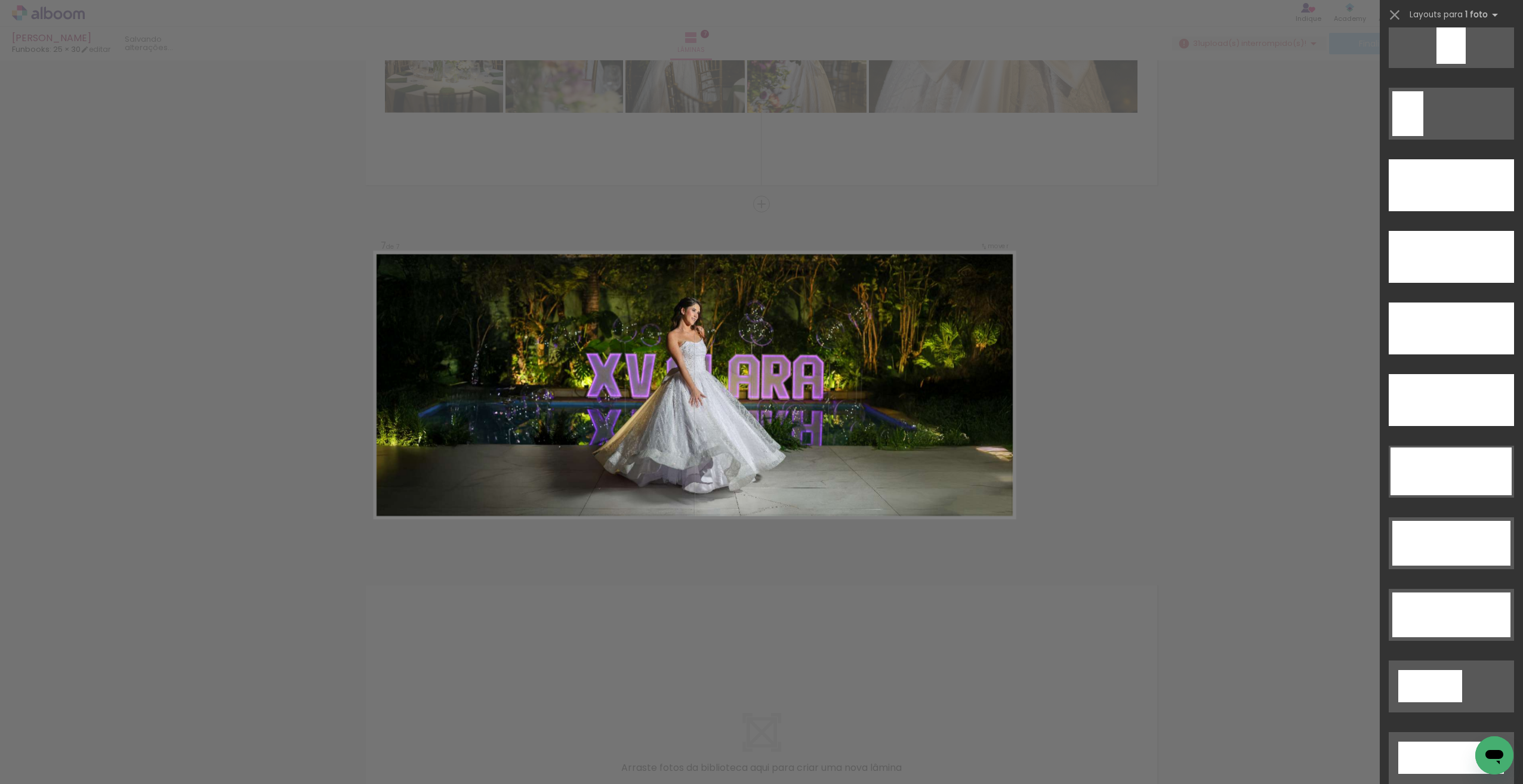
scroll to position [3291, 0]
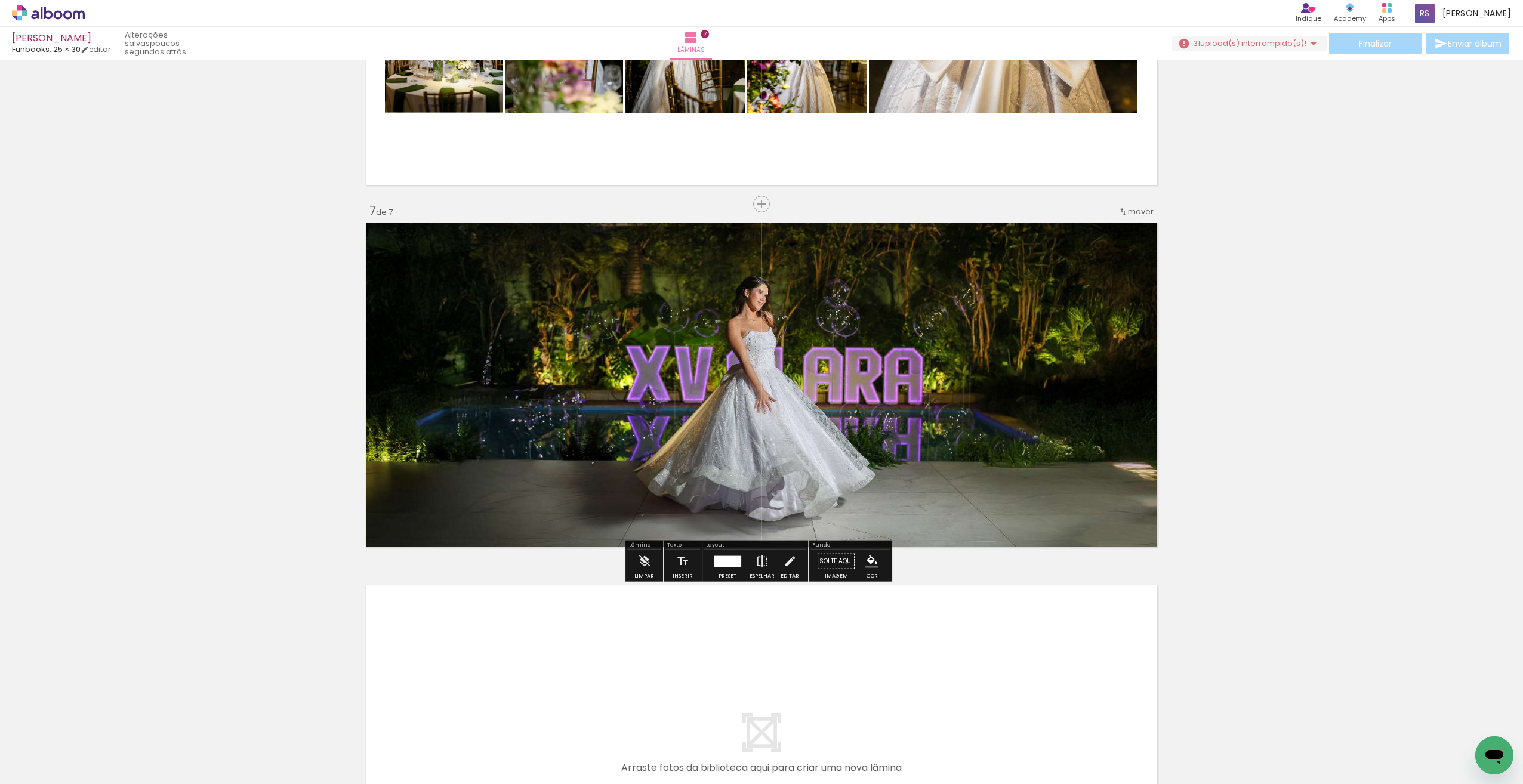
click at [0, 0] on div "Confirmar Cancelar" at bounding box center [0, 0] width 0 height 0
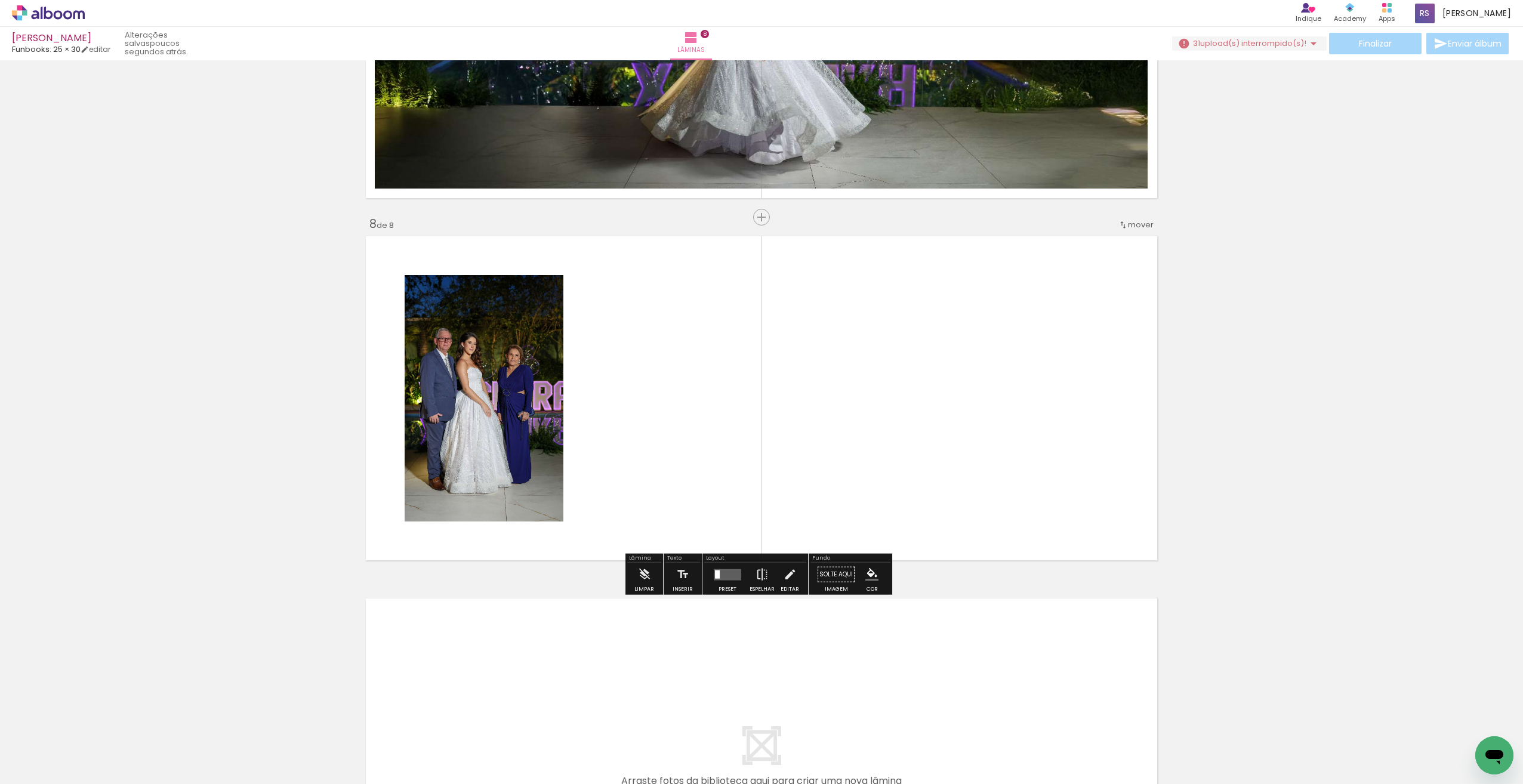
scroll to position [2412, 0]
